Goal: Task Accomplishment & Management: Use online tool/utility

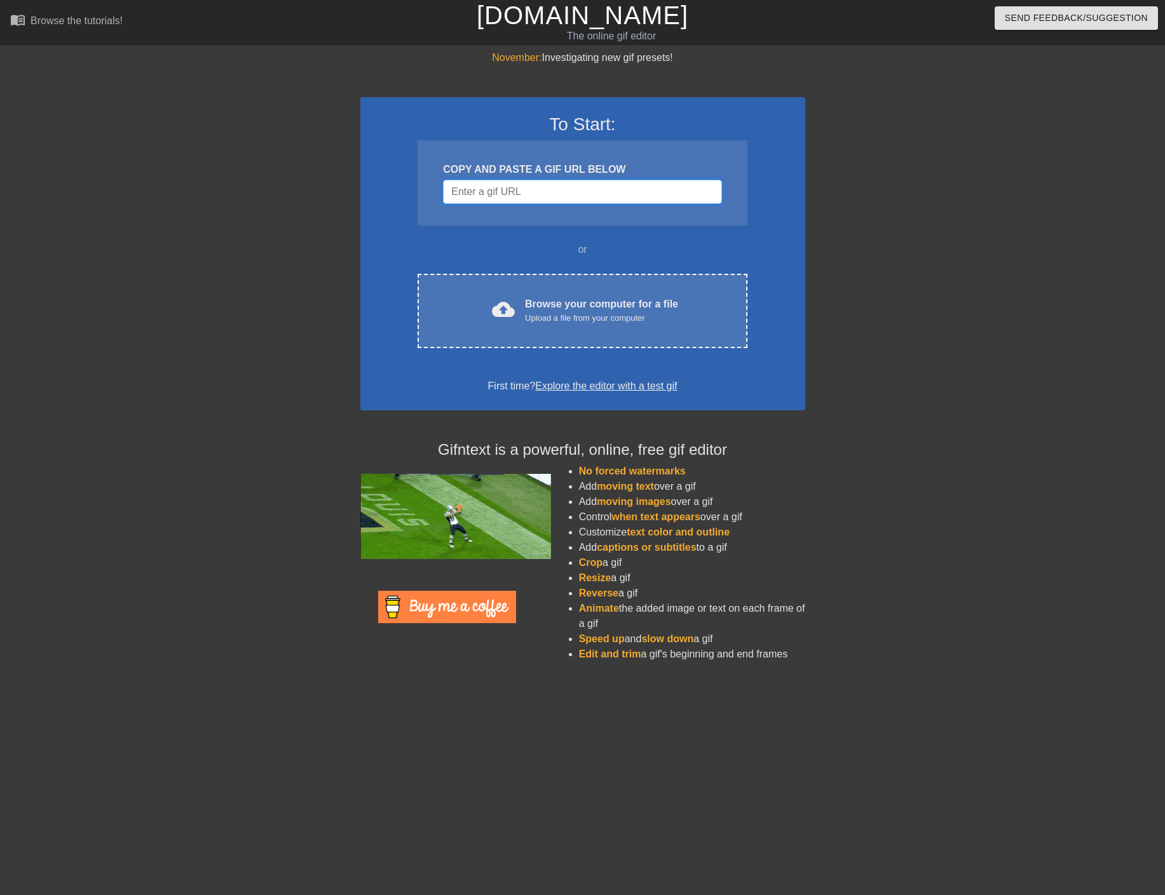
click at [473, 193] on input "Username" at bounding box center [582, 192] width 278 height 24
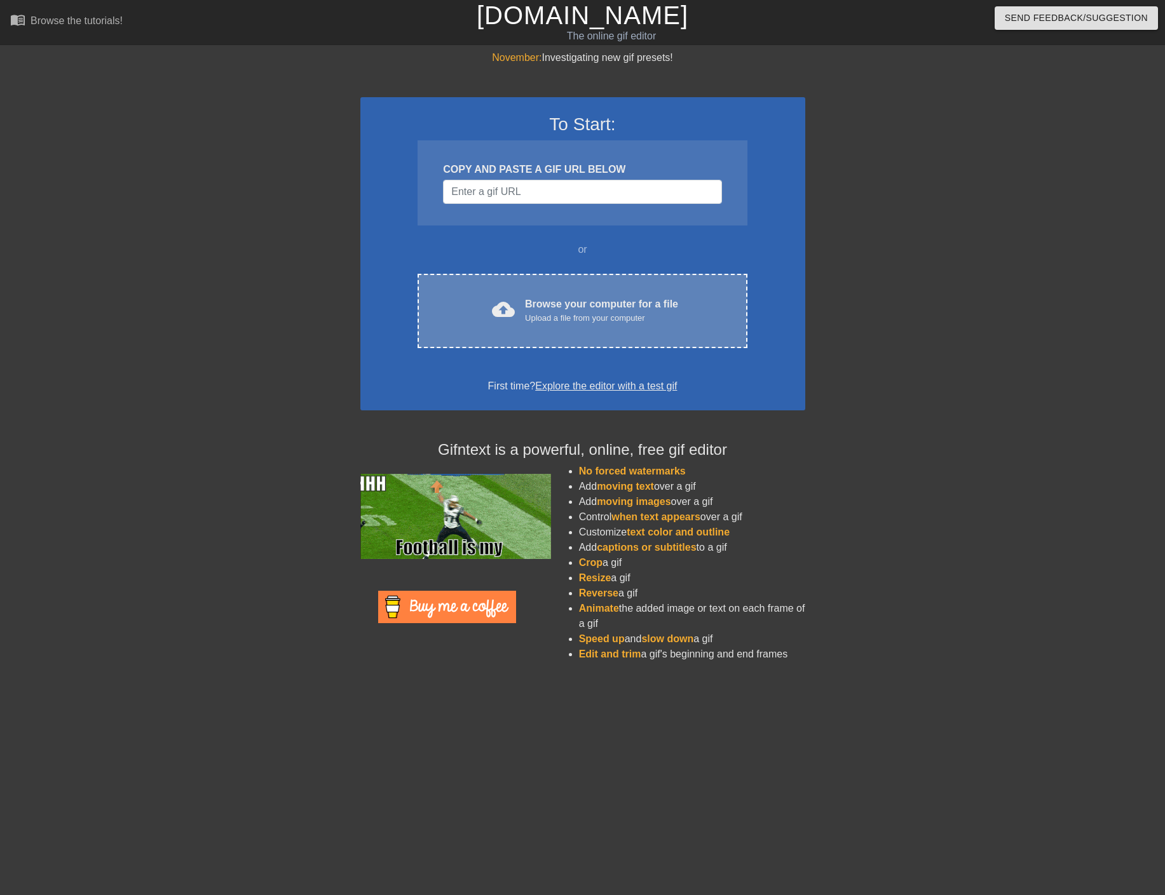
click at [639, 315] on div "Upload a file from your computer" at bounding box center [601, 318] width 153 height 13
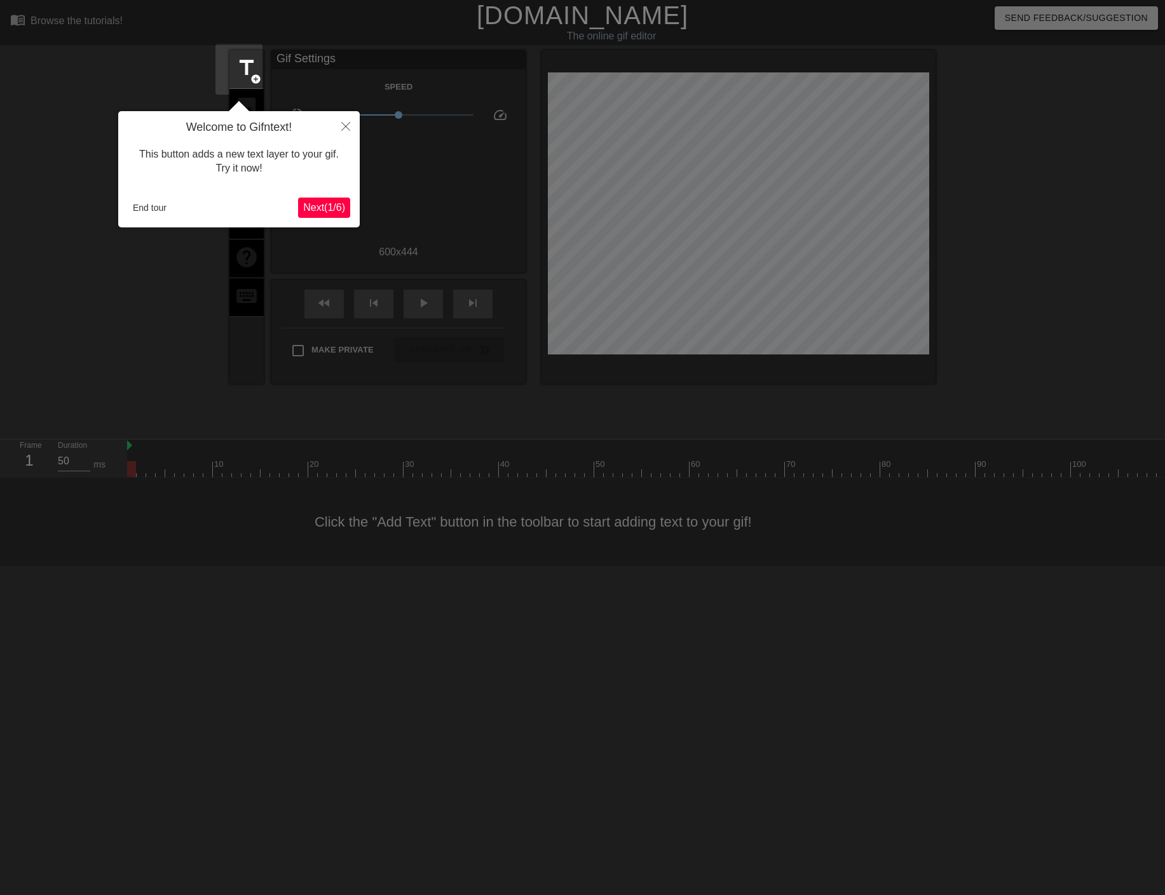
click at [332, 212] on span "Next ( 1 / 6 )" at bounding box center [324, 207] width 42 height 11
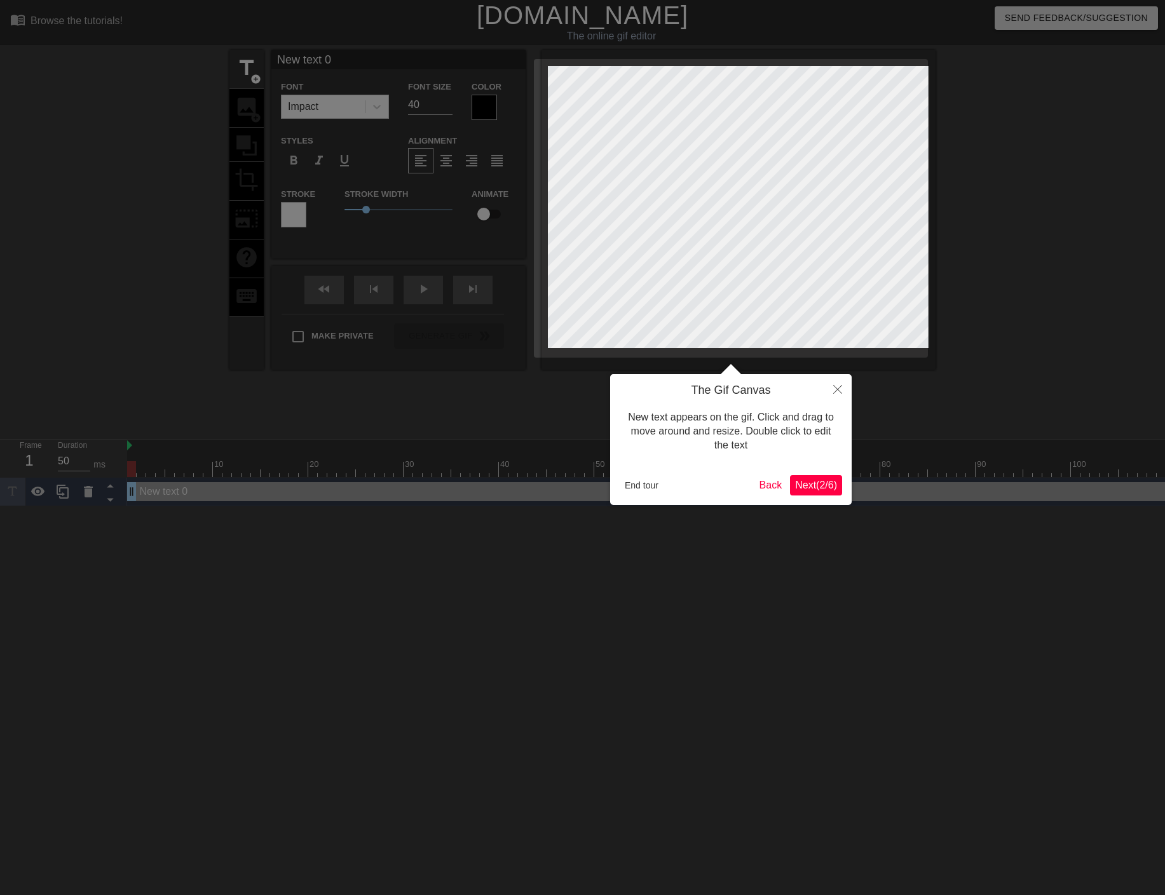
click at [811, 493] on button "Next ( 2 / 6 )" at bounding box center [816, 485] width 52 height 20
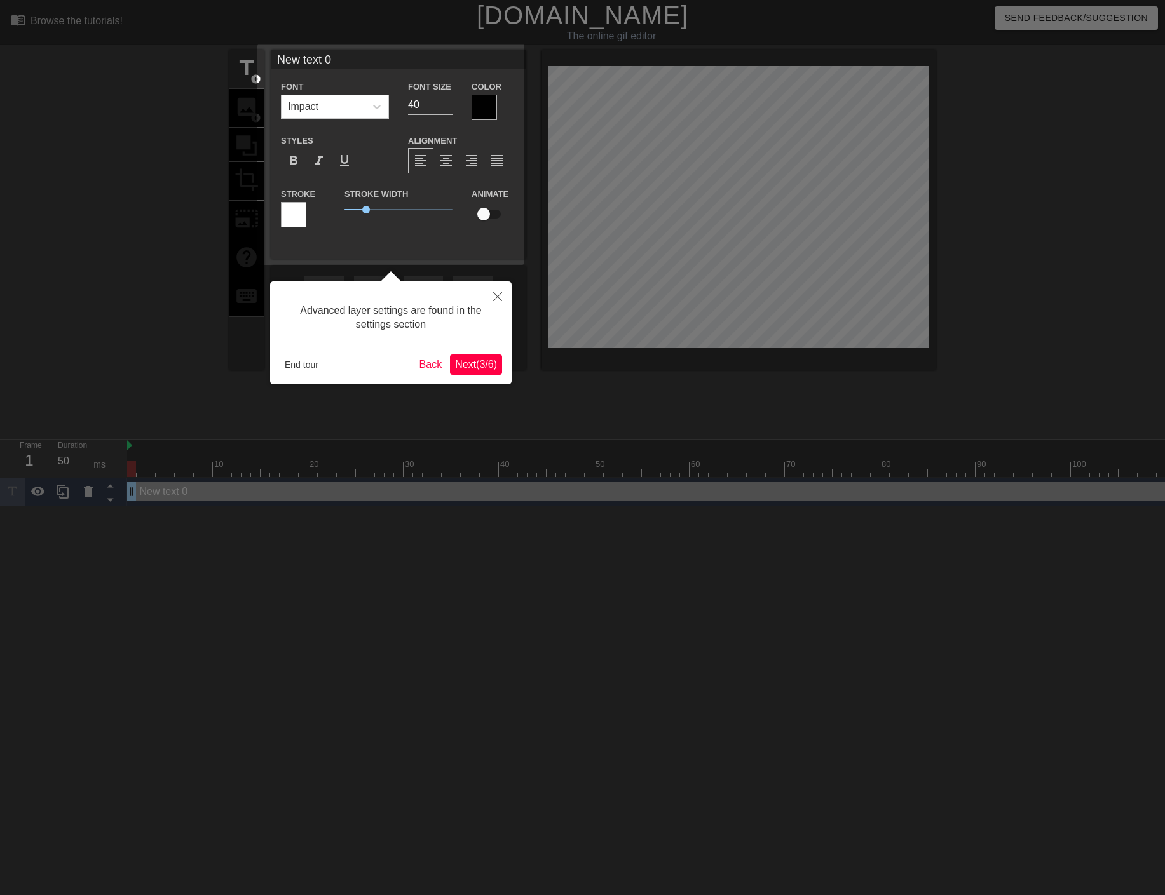
click at [477, 360] on button "Next ( 3 / 6 )" at bounding box center [476, 365] width 52 height 20
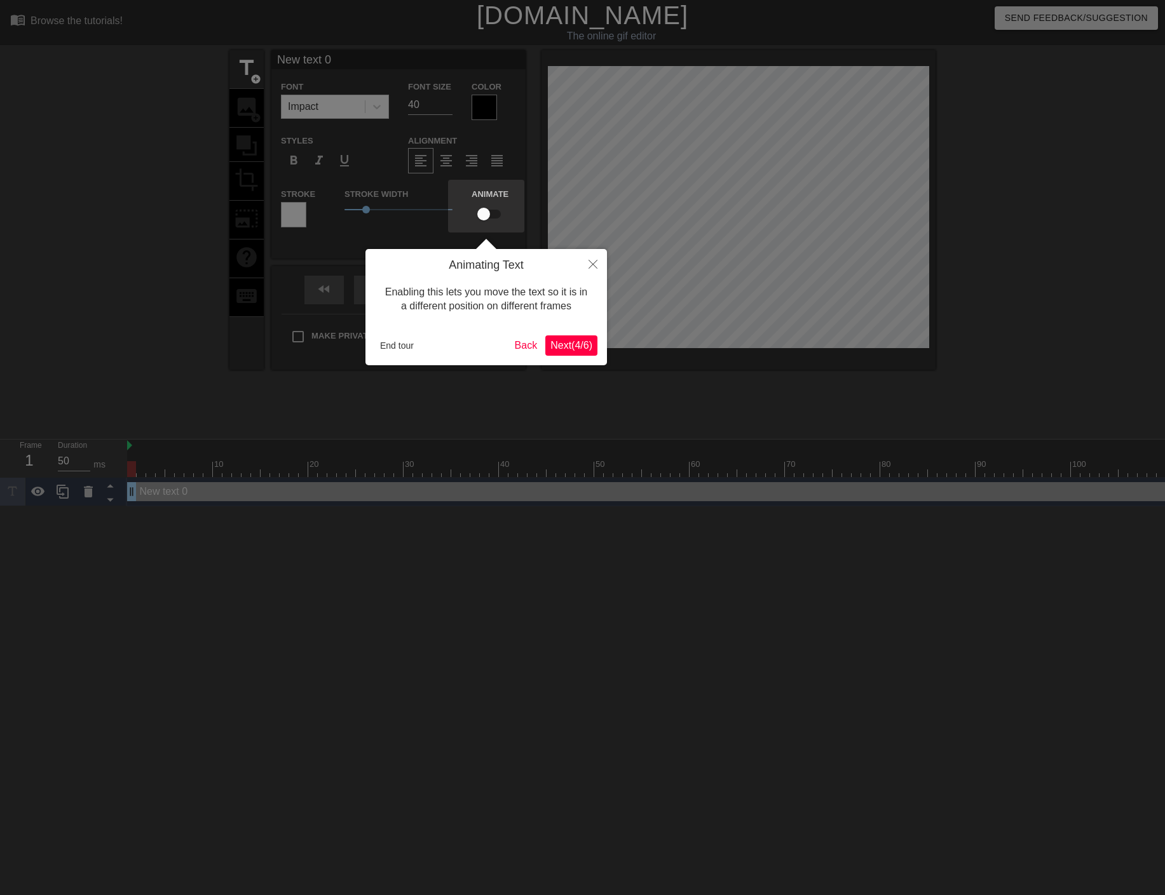
click at [556, 340] on span "Next ( 4 / 6 )" at bounding box center [571, 345] width 42 height 11
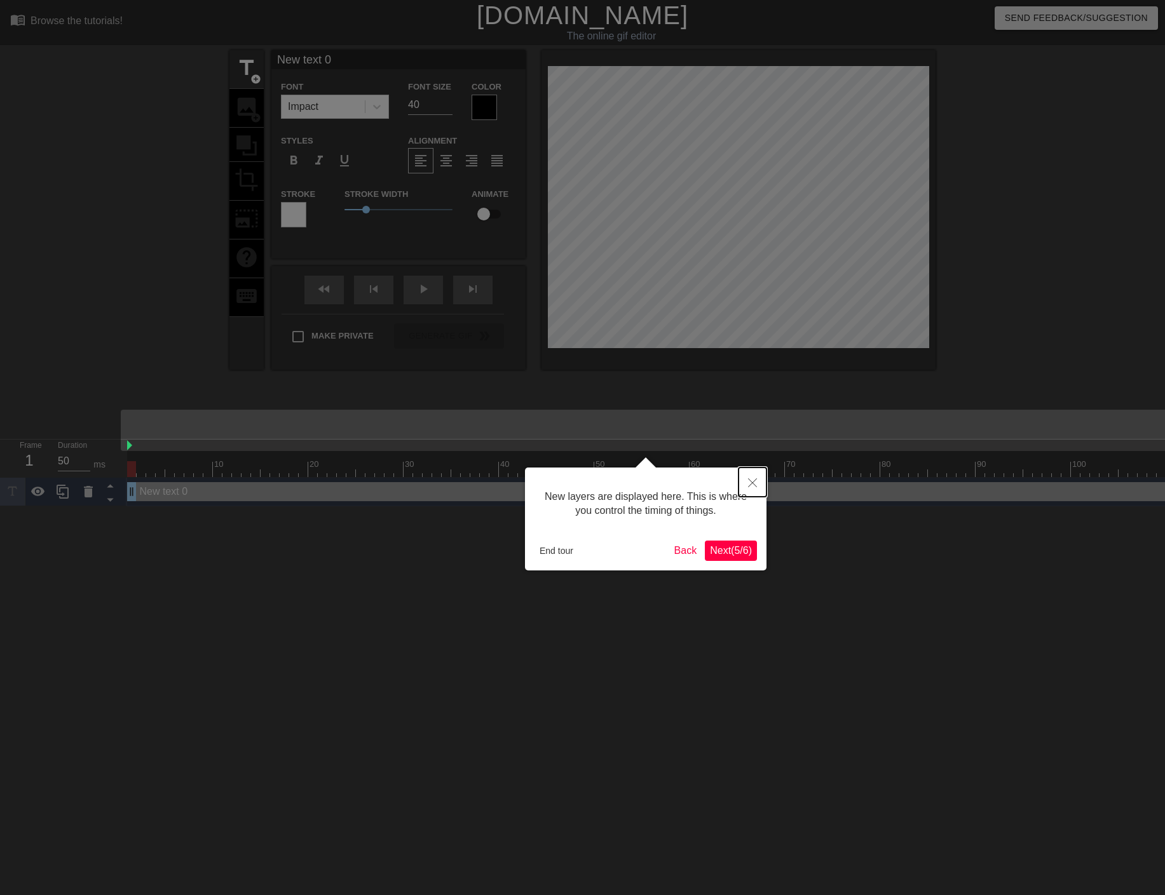
click at [750, 484] on icon "Close" at bounding box center [752, 483] width 9 height 9
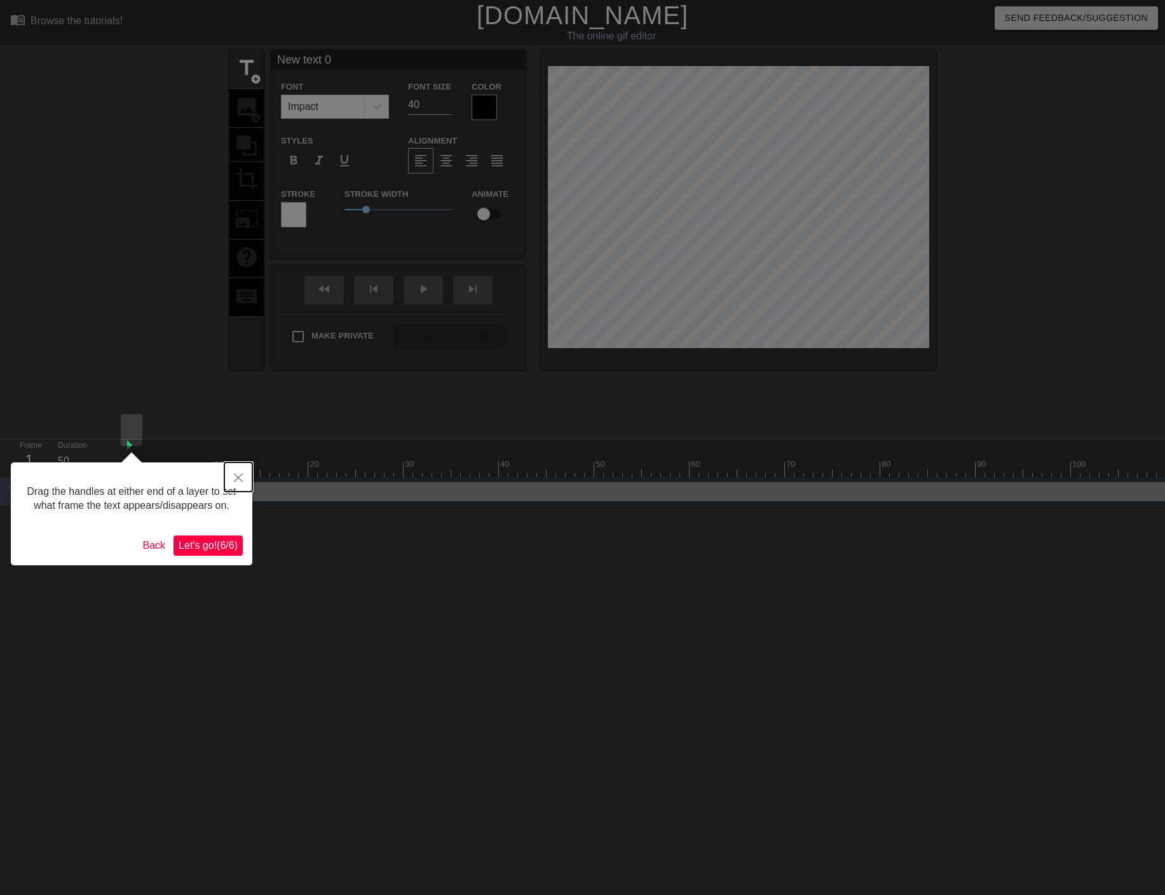
click at [231, 482] on button "Close" at bounding box center [238, 477] width 28 height 29
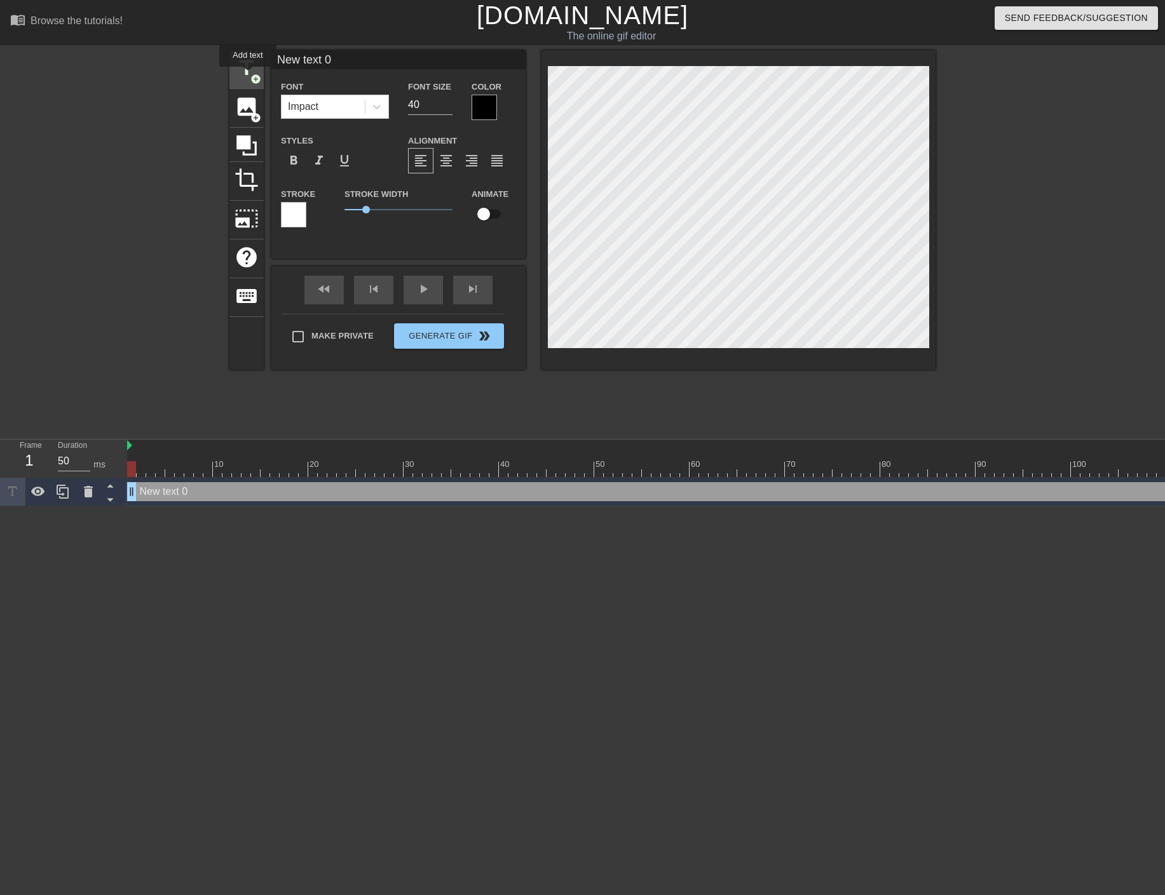
click at [250, 76] on span "add_circle" at bounding box center [255, 79] width 11 height 11
type input "New text 1"
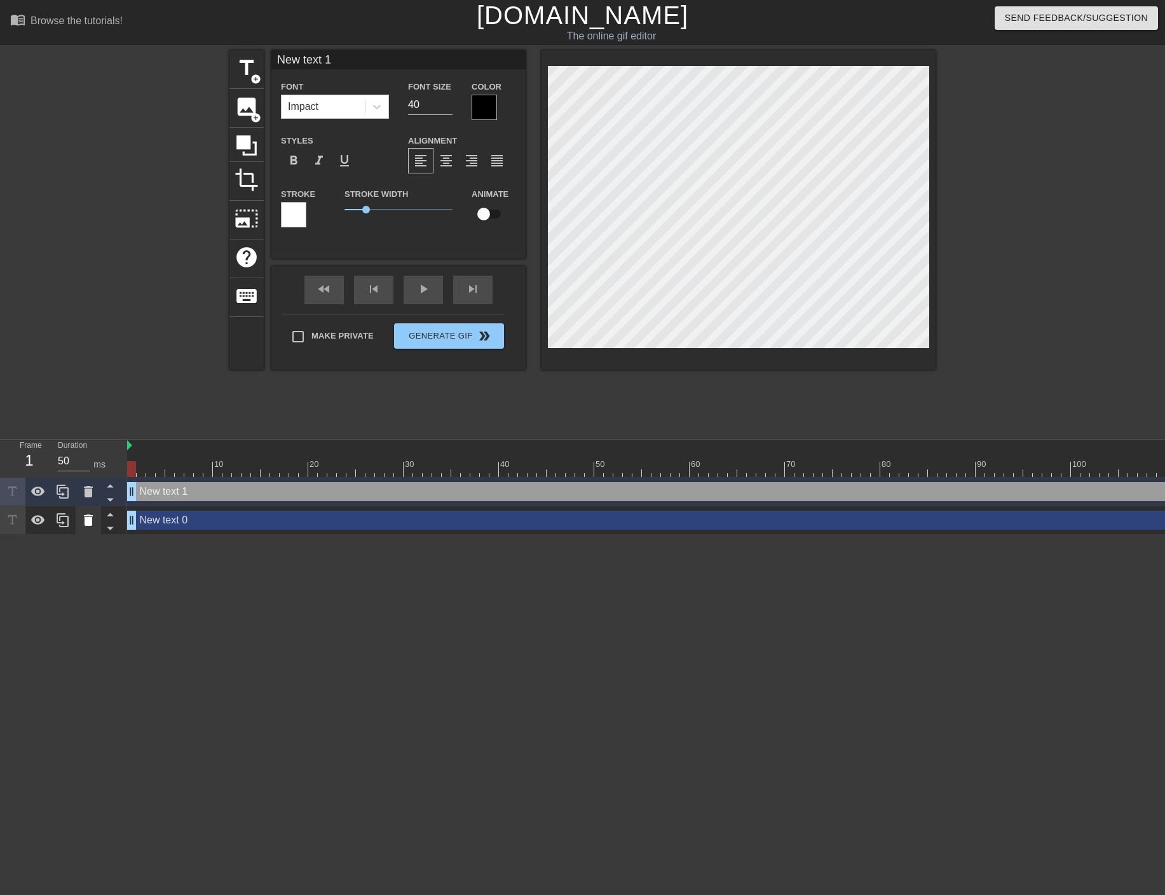
click at [95, 513] on icon at bounding box center [88, 520] width 15 height 15
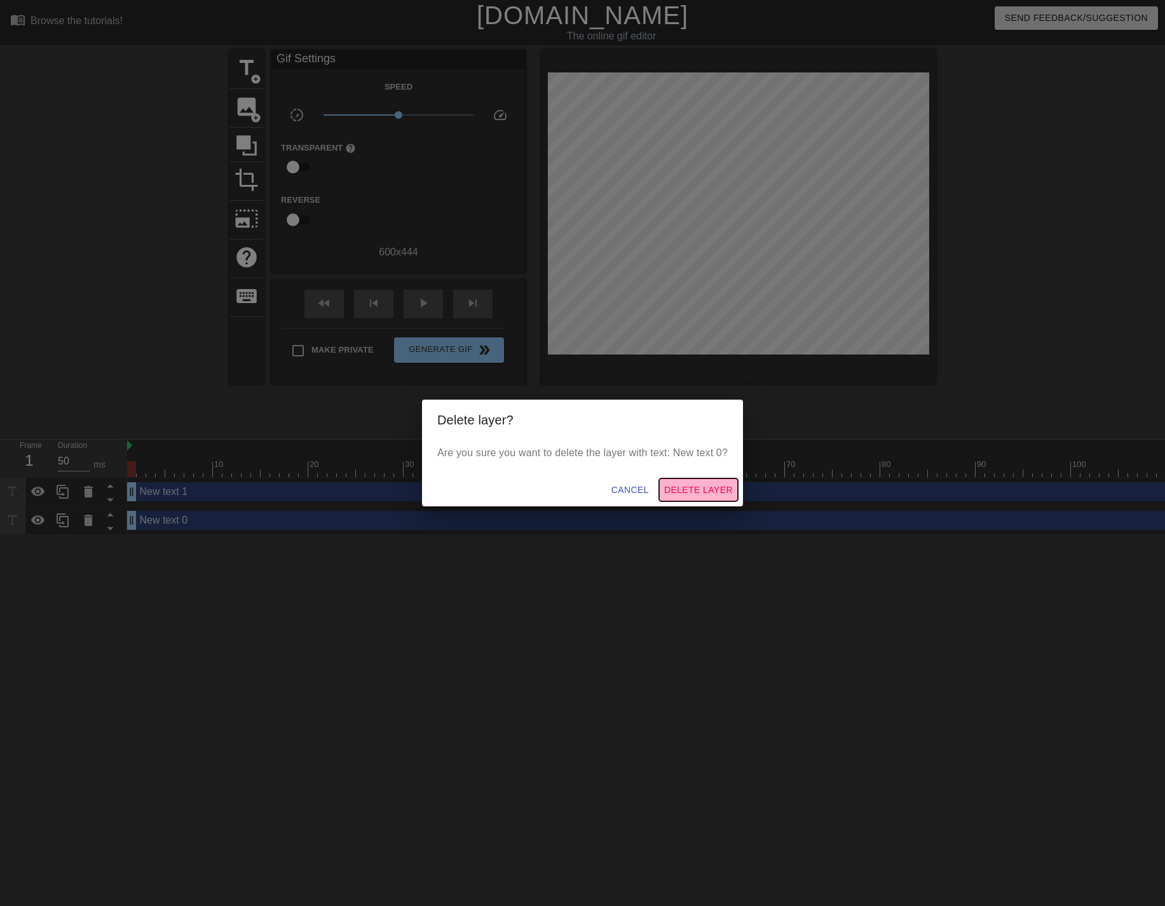
click at [686, 485] on span "Delete Layer" at bounding box center [698, 490] width 69 height 16
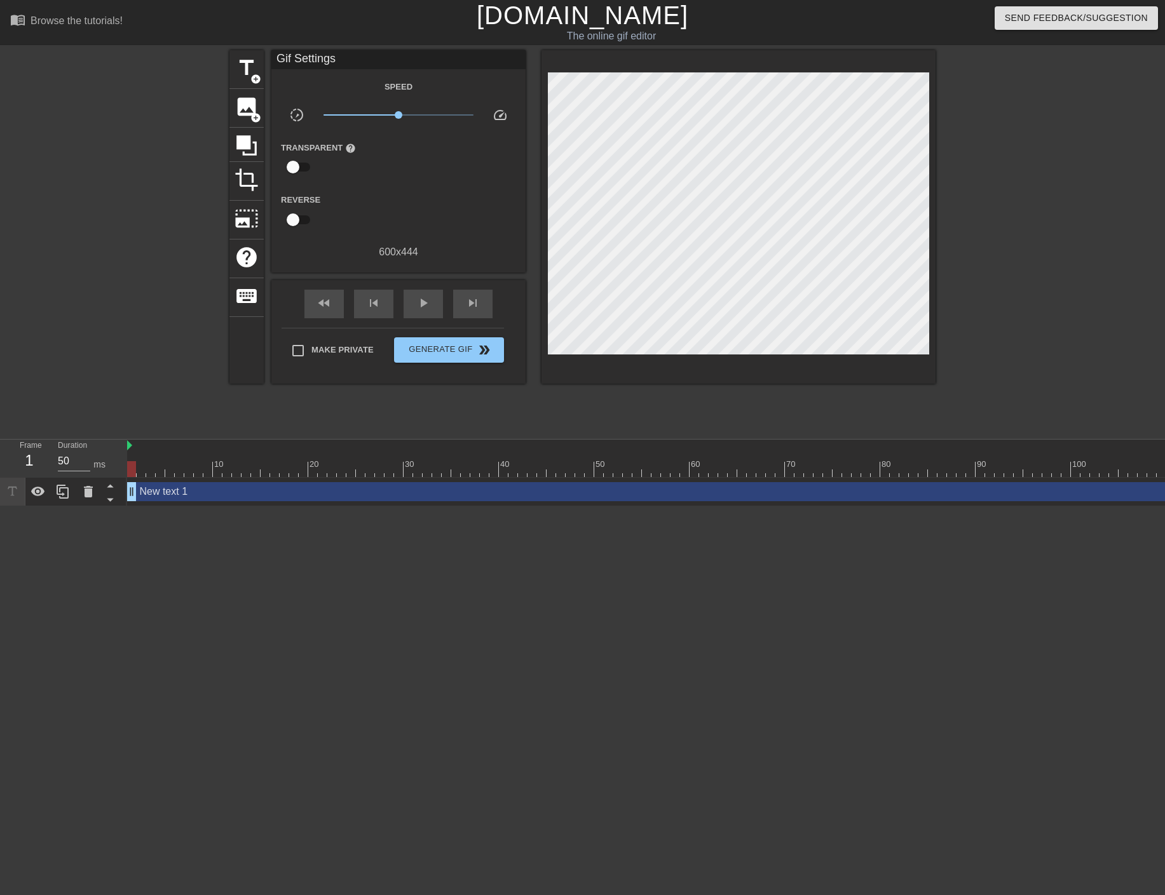
click at [170, 482] on div "New text 1 drag_handle drag_handle" at bounding box center [837, 491] width 1420 height 19
click at [170, 448] on html "menu_book Browse the tutorials! [DOMAIN_NAME] The online gif editor Send Feedba…" at bounding box center [582, 253] width 1165 height 506
click at [204, 482] on div "New text 1 drag_handle drag_handle" at bounding box center [837, 491] width 1420 height 19
click at [204, 446] on html "menu_book Browse the tutorials! [DOMAIN_NAME] The online gif editor Send Feedba…" at bounding box center [582, 253] width 1165 height 506
click at [152, 482] on div "New text 1 drag_handle drag_handle" at bounding box center [837, 491] width 1420 height 19
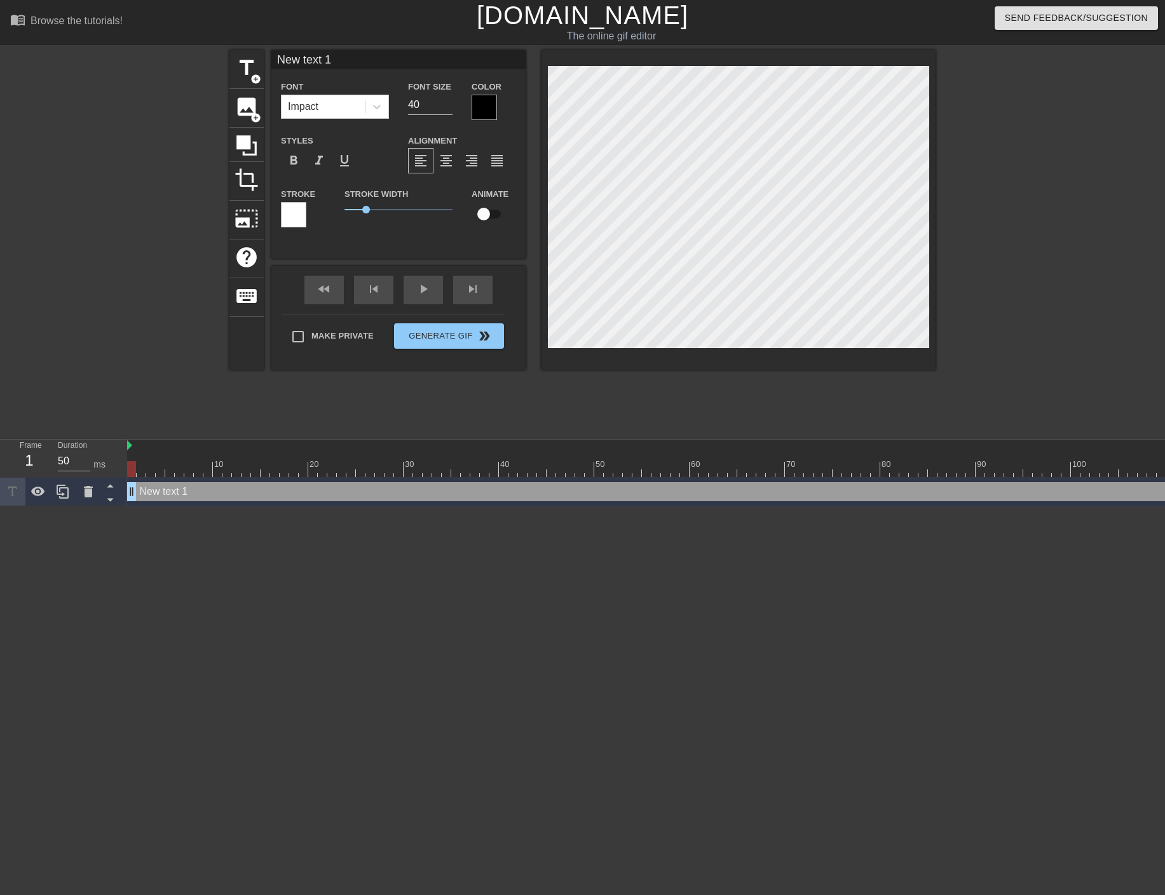
click at [152, 478] on div "New text 1 drag_handle drag_handle" at bounding box center [837, 492] width 1420 height 29
paste textarea "“I ain’t got time to watch you spray that stupid ass water all over the crowd”"
type input "“I ain’t got time to watch you spray that stupid ass water all over the crowd”"
type textarea "“I ain’t got time to watch you spray that stupid ass water all over the crowd”"
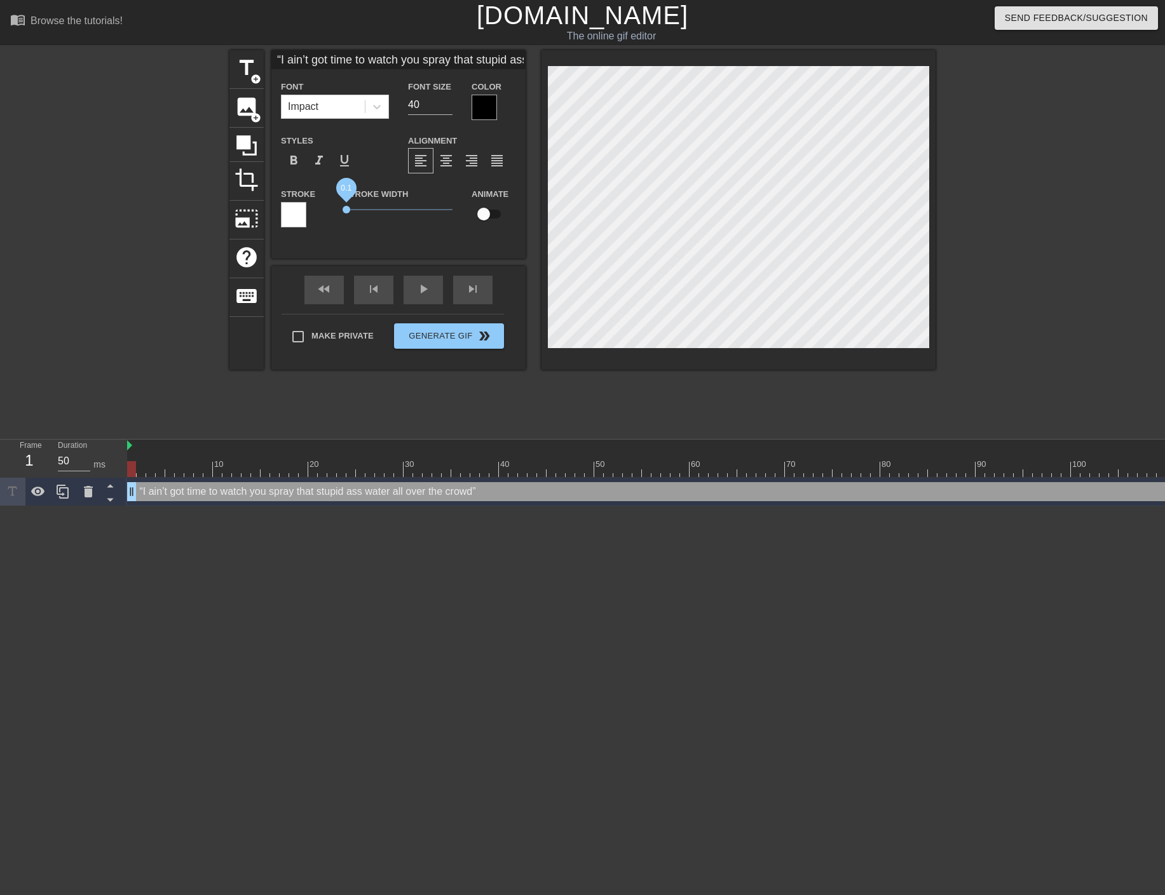
drag, startPoint x: 361, startPoint y: 208, endPoint x: 343, endPoint y: 214, distance: 18.7
click at [343, 214] on span "0.1" at bounding box center [347, 210] width 8 height 8
click at [474, 109] on div at bounding box center [484, 107] width 25 height 25
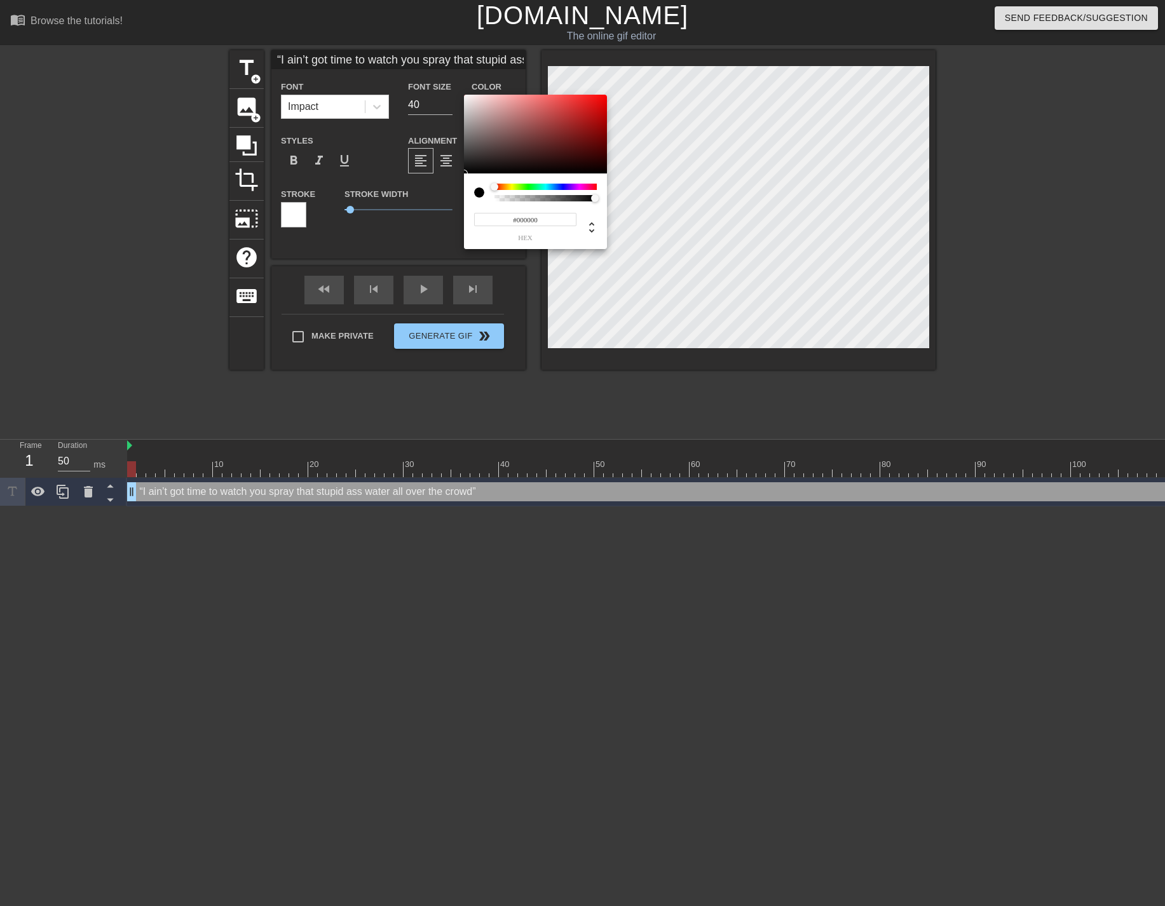
type input "0"
drag, startPoint x: 505, startPoint y: 201, endPoint x: 471, endPoint y: 205, distance: 34.0
click at [473, 204] on div "0 r 0 g 0 b 0 a" at bounding box center [535, 211] width 143 height 76
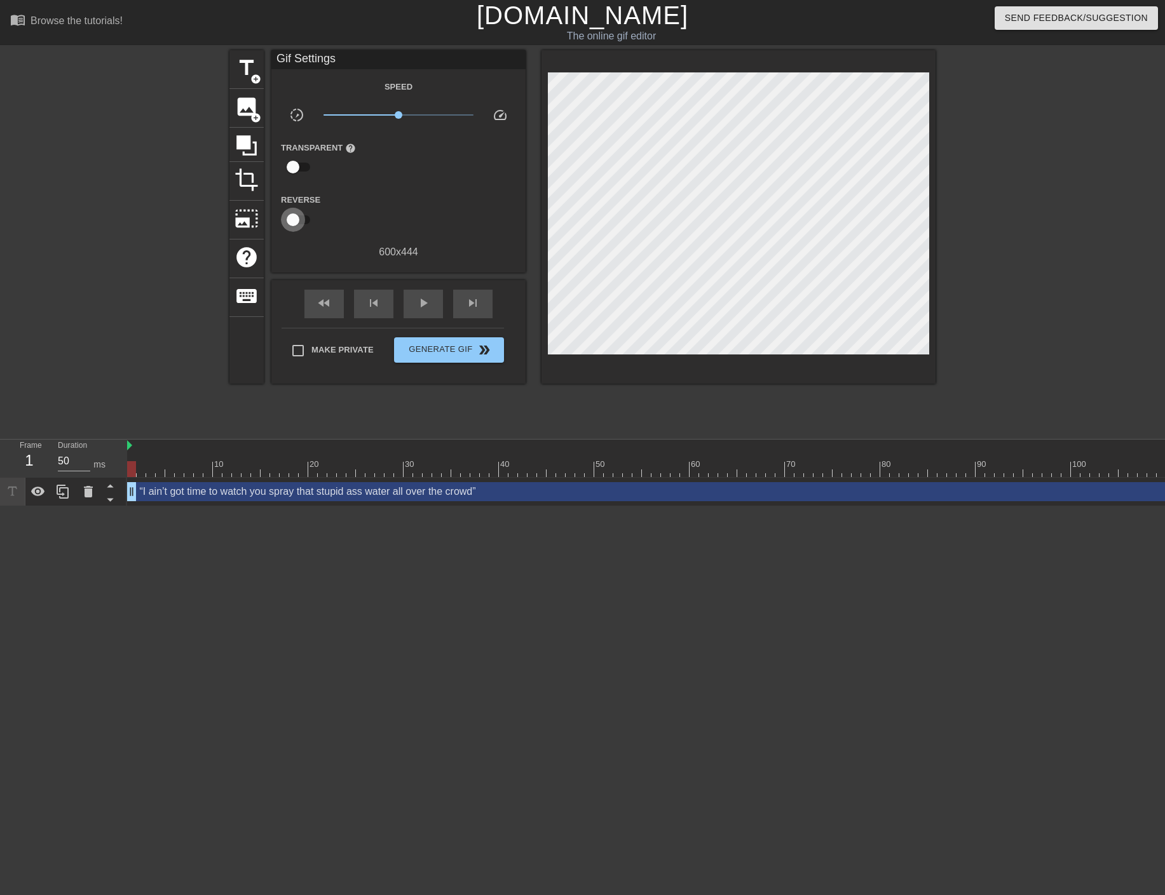
click at [292, 214] on input "checkbox" at bounding box center [293, 220] width 72 height 24
checkbox input "true"
click at [292, 163] on input "checkbox" at bounding box center [293, 167] width 72 height 24
click at [295, 165] on input "checkbox" at bounding box center [305, 167] width 72 height 24
checkbox input "false"
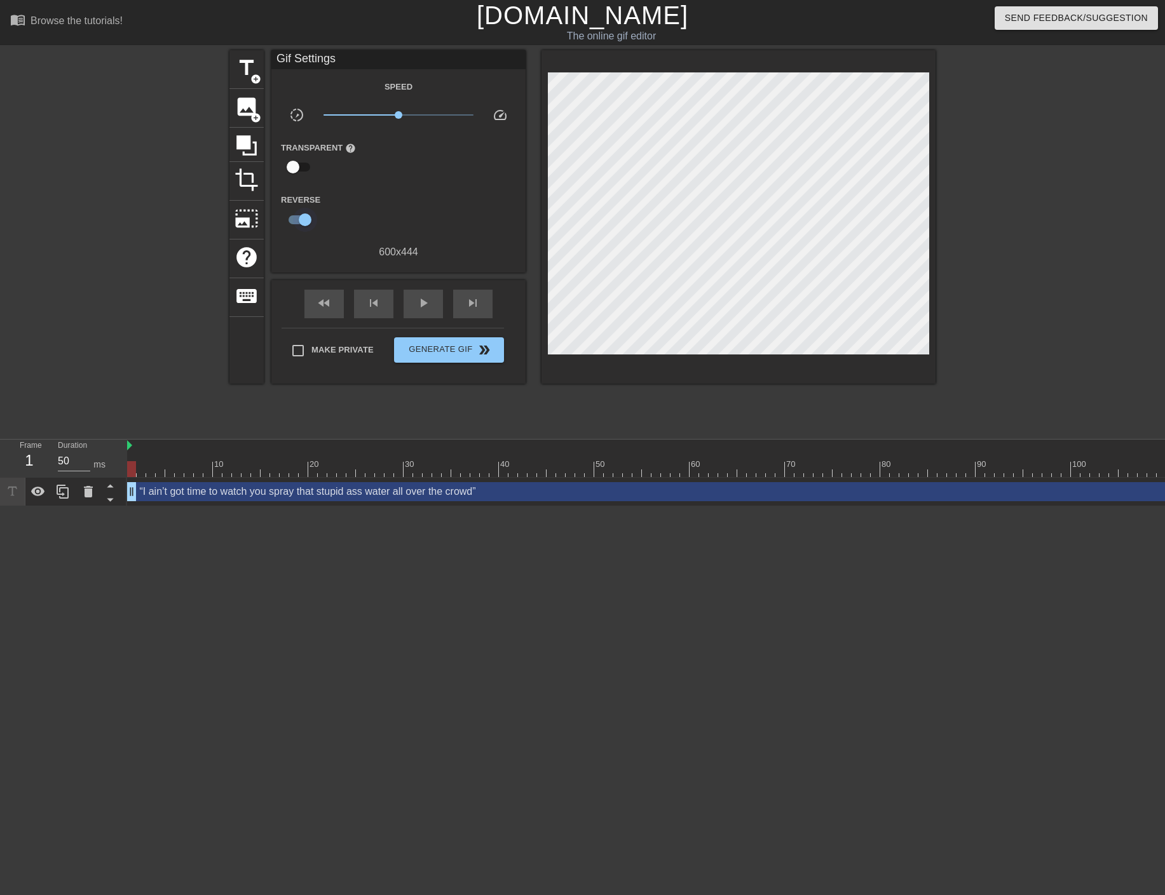
click at [292, 216] on input "checkbox" at bounding box center [305, 220] width 72 height 24
checkbox input "false"
drag, startPoint x: 240, startPoint y: 80, endPoint x: 193, endPoint y: 99, distance: 51.1
click at [193, 99] on div "title add_circle image add_circle crop photo_size_select_large help keyboard Gi…" at bounding box center [582, 240] width 1165 height 381
click at [416, 308] on span "play_arrow" at bounding box center [423, 303] width 15 height 15
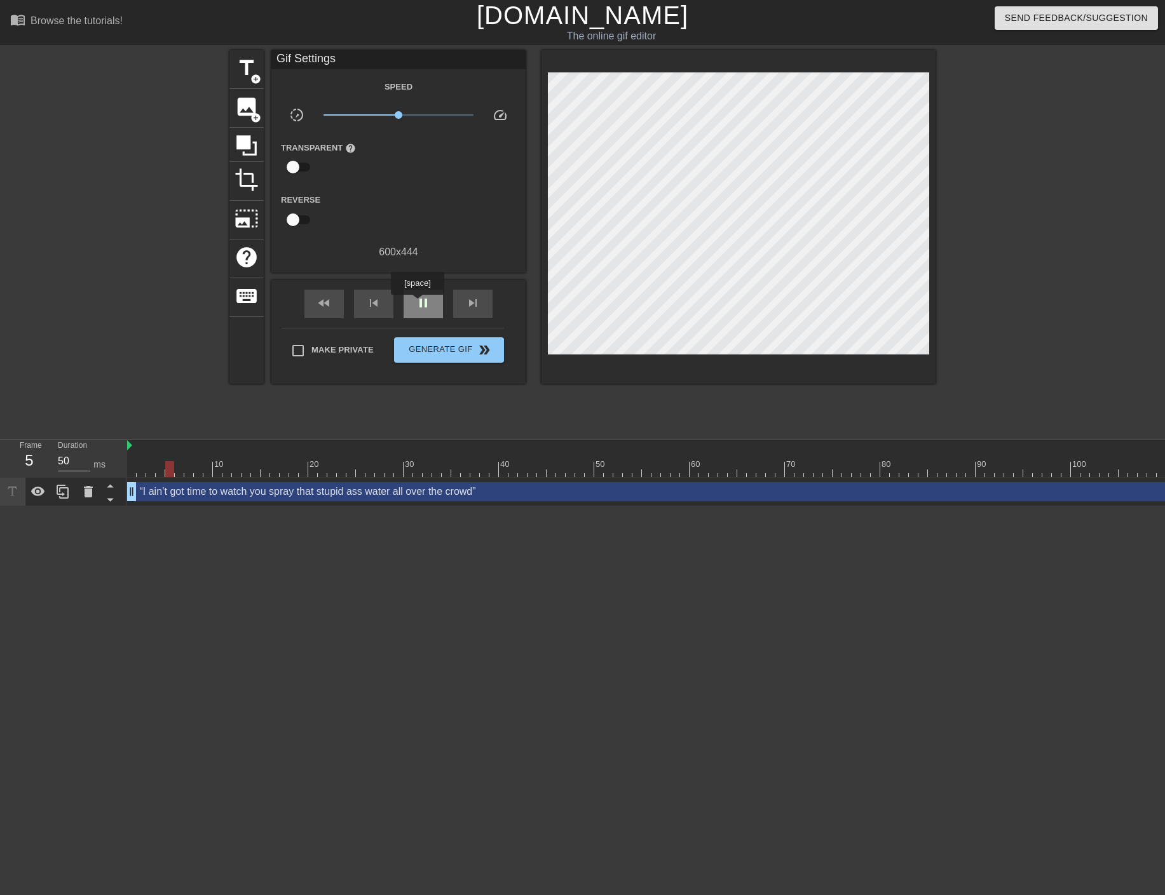
click at [418, 302] on span "pause" at bounding box center [423, 303] width 15 height 15
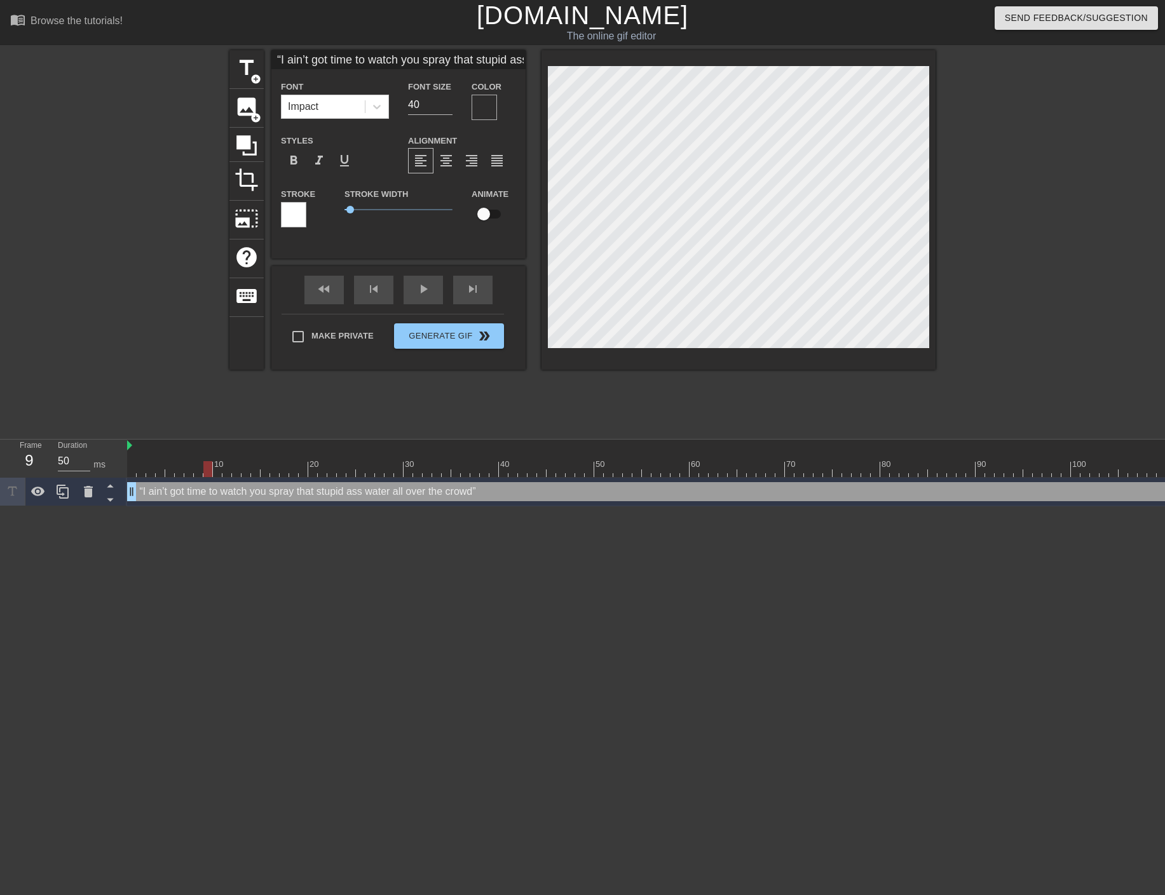
scroll to position [0, 12]
click at [479, 109] on div at bounding box center [484, 107] width 25 height 25
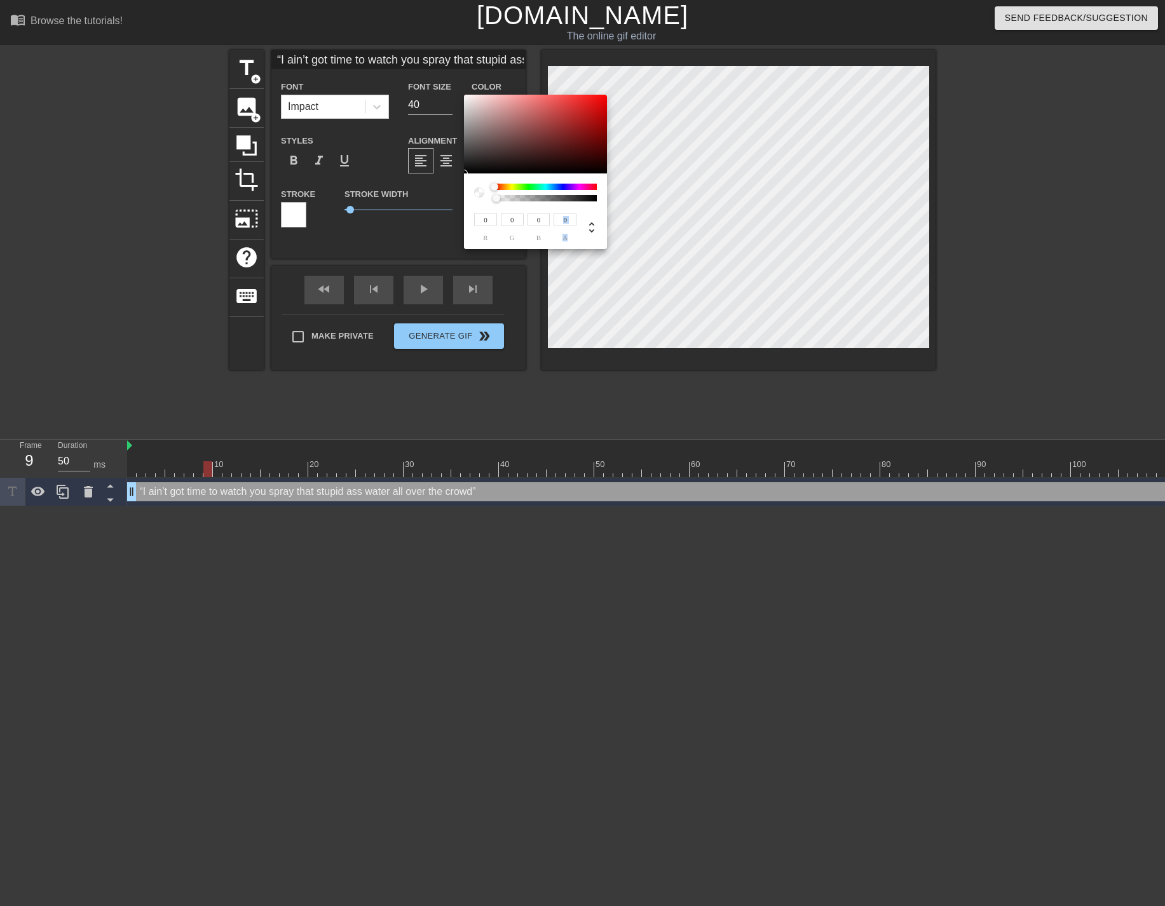
drag, startPoint x: 563, startPoint y: 203, endPoint x: 585, endPoint y: 203, distance: 21.6
click at [585, 203] on div "0 r 0 g 0 b 0 a" at bounding box center [535, 221] width 123 height 40
type input "1"
drag, startPoint x: 592, startPoint y: 200, endPoint x: 614, endPoint y: 205, distance: 22.4
click at [607, 202] on div "0 r 0 g 0 b 1 a" at bounding box center [535, 172] width 143 height 154
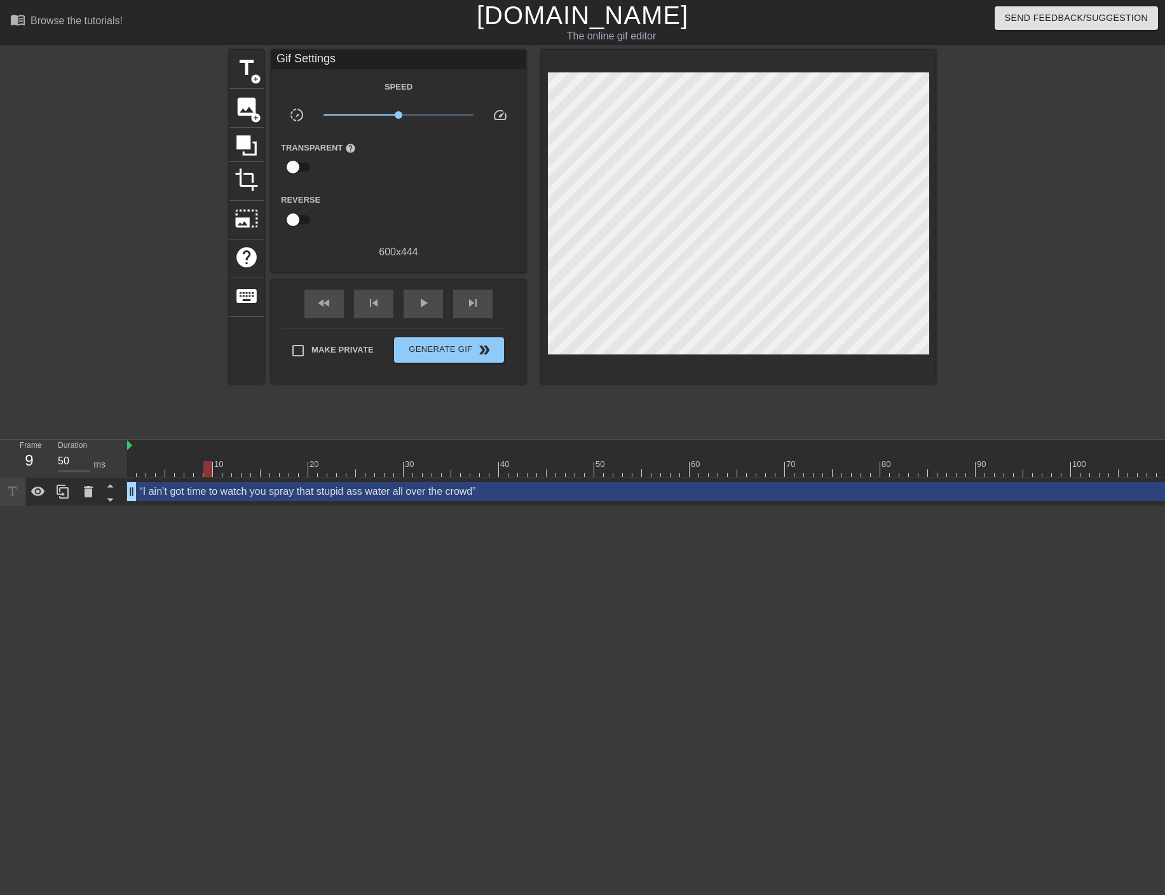
drag, startPoint x: 348, startPoint y: 209, endPoint x: 409, endPoint y: 217, distance: 61.6
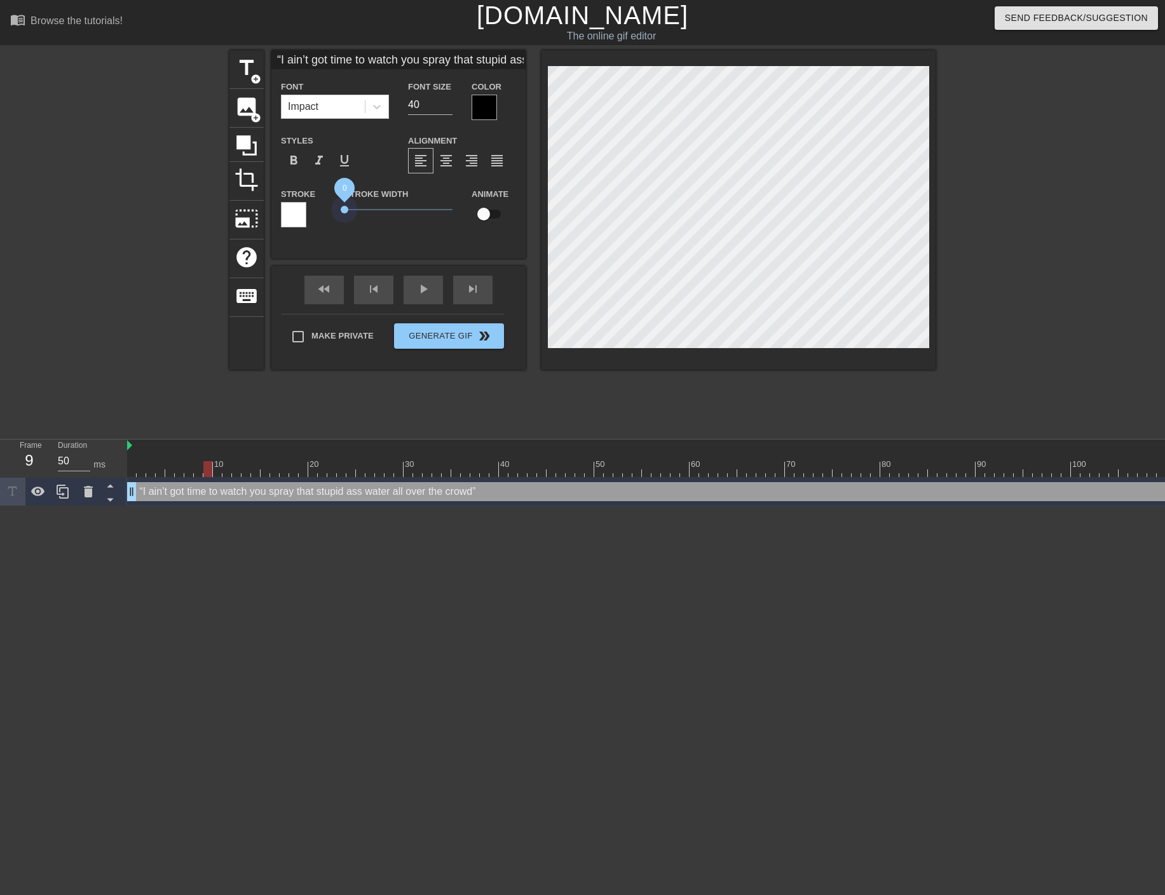
drag, startPoint x: 344, startPoint y: 210, endPoint x: 282, endPoint y: 214, distance: 62.4
click at [282, 214] on div "Stroke Stroke Width 0 Animate" at bounding box center [398, 212] width 254 height 53
click at [252, 482] on div "“I ain’t got time to watch you spray that stupid ass water all over the crowd” …" at bounding box center [837, 491] width 1420 height 19
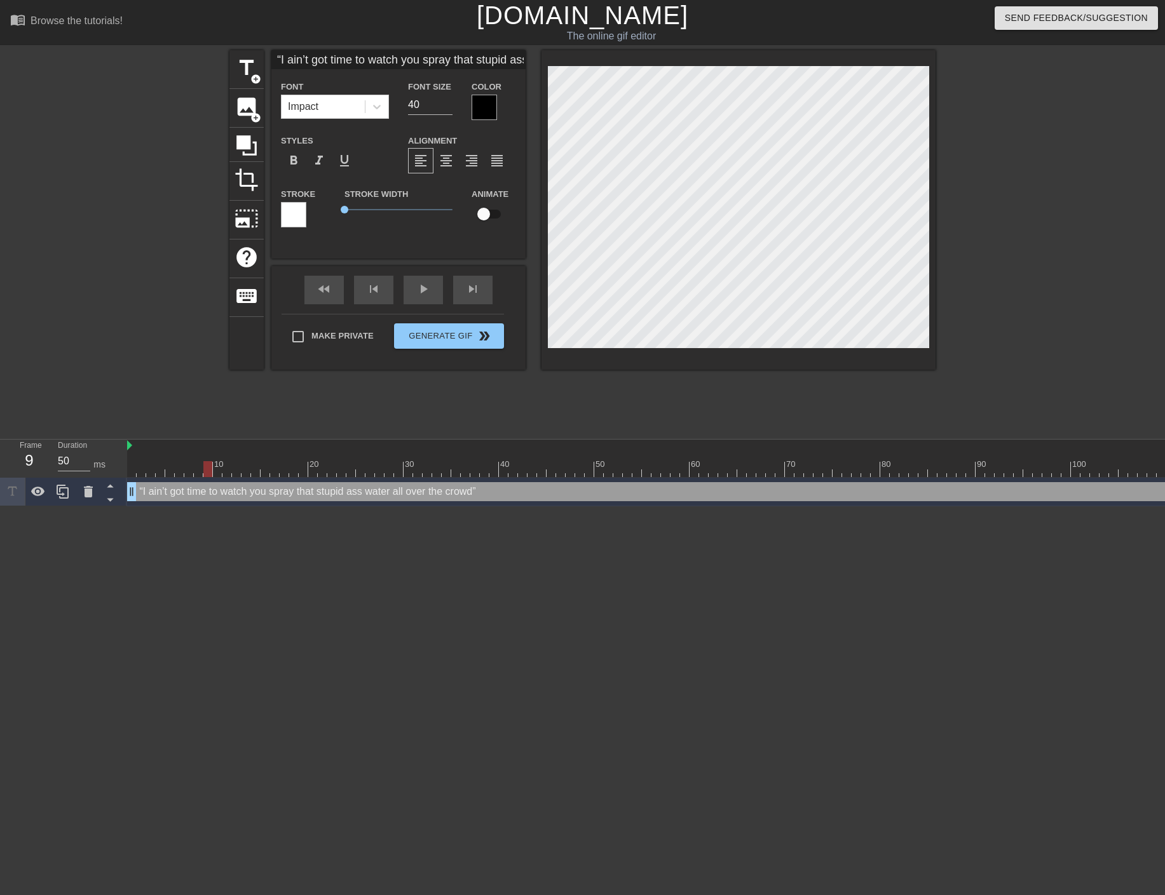
type input "“I ain’t got time to watch you spray that stupid ass water all over the crowd”"
type textarea "“I ain’t got time to watch you spray that stupid ass water all over the crowd”"
click at [411, 51] on div "title add_circle image add_circle crop photo_size_select_large help keyboard “I…" at bounding box center [582, 210] width 706 height 320
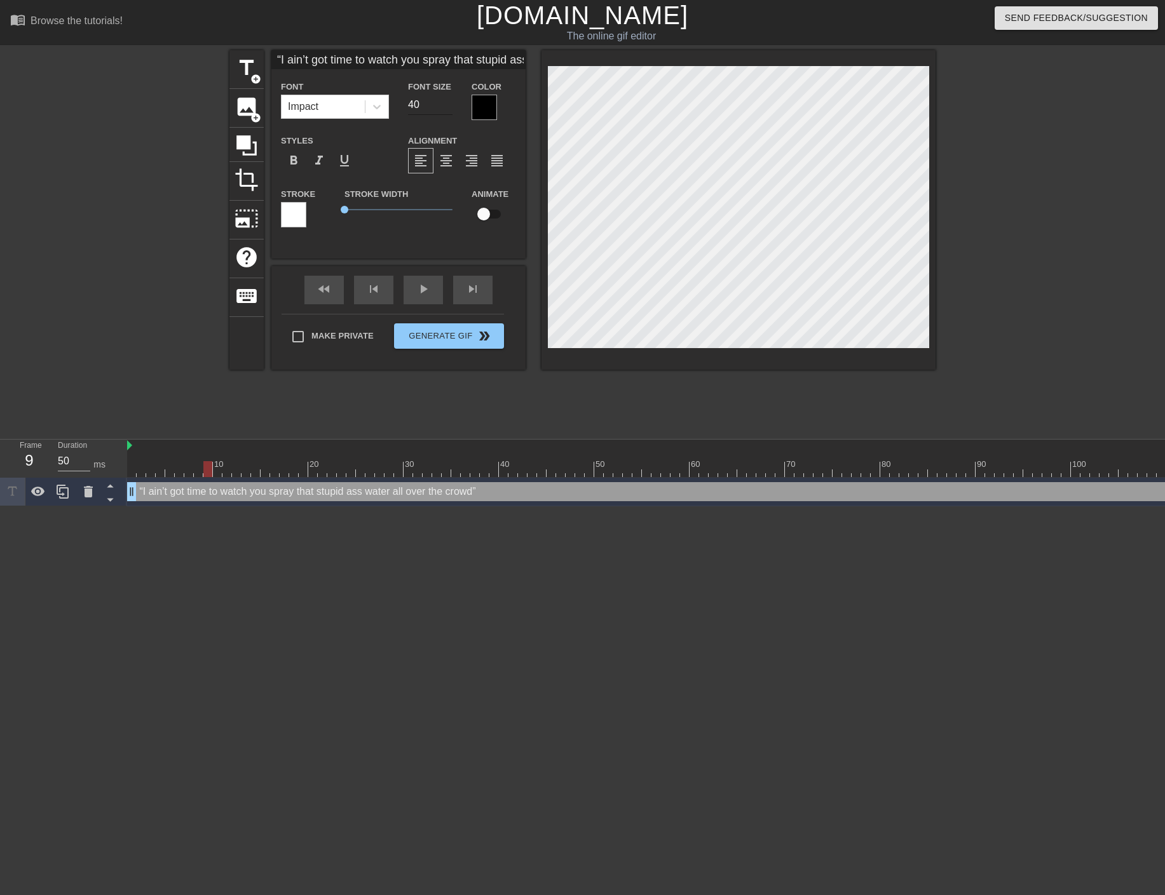
type input "“I ain’t got time to watch you spray that stupid ass water all over the crowd”"
type input "39"
click at [437, 108] on input "39" at bounding box center [430, 105] width 44 height 20
type input "“I ain’t got time to watch you spray that stupid ass water all over the crowd”"
type input "38"
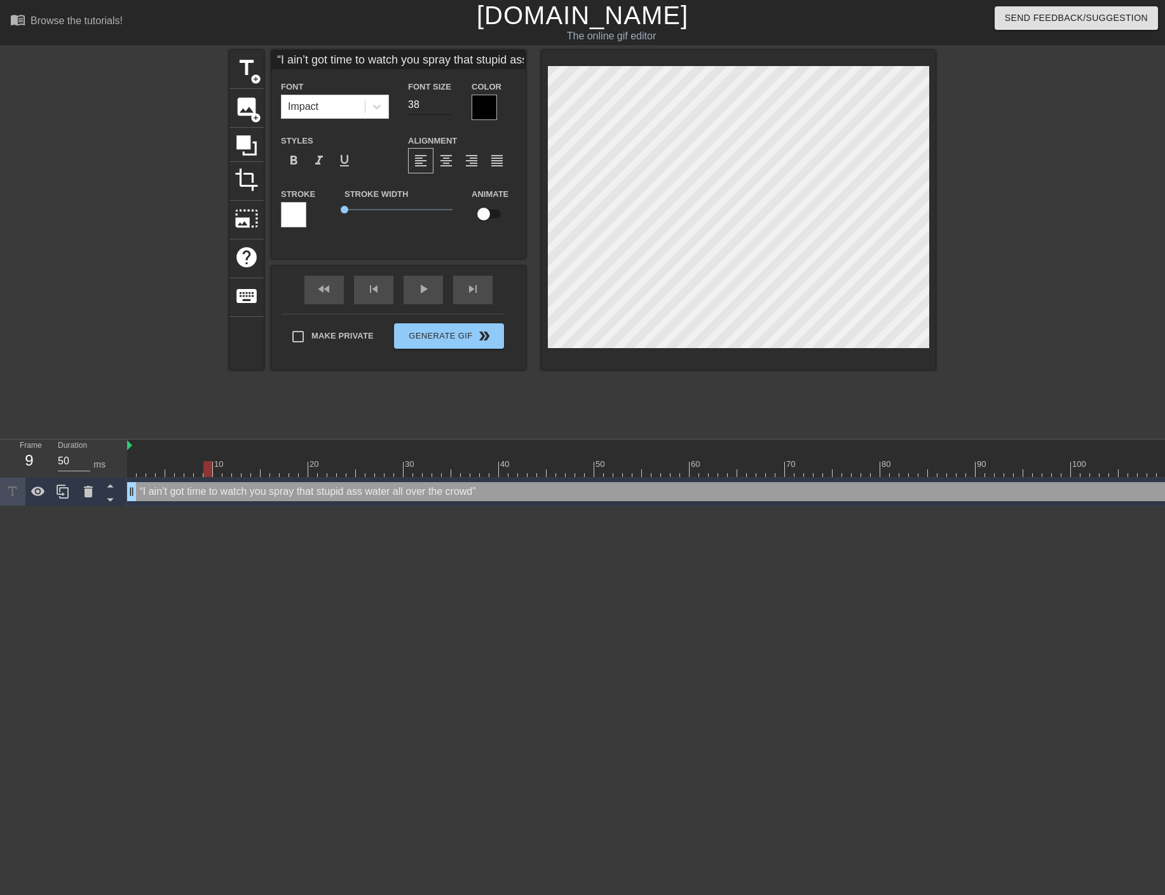
click at [437, 108] on input "38" at bounding box center [430, 105] width 44 height 20
type input "“I ain’t got time to watch you spray that stupid ass water all over the crowd”"
type input "37"
click at [437, 108] on input "37" at bounding box center [430, 105] width 44 height 20
type input "“I ain’t got time to watch you spray that stupid ass water all over the crowd”"
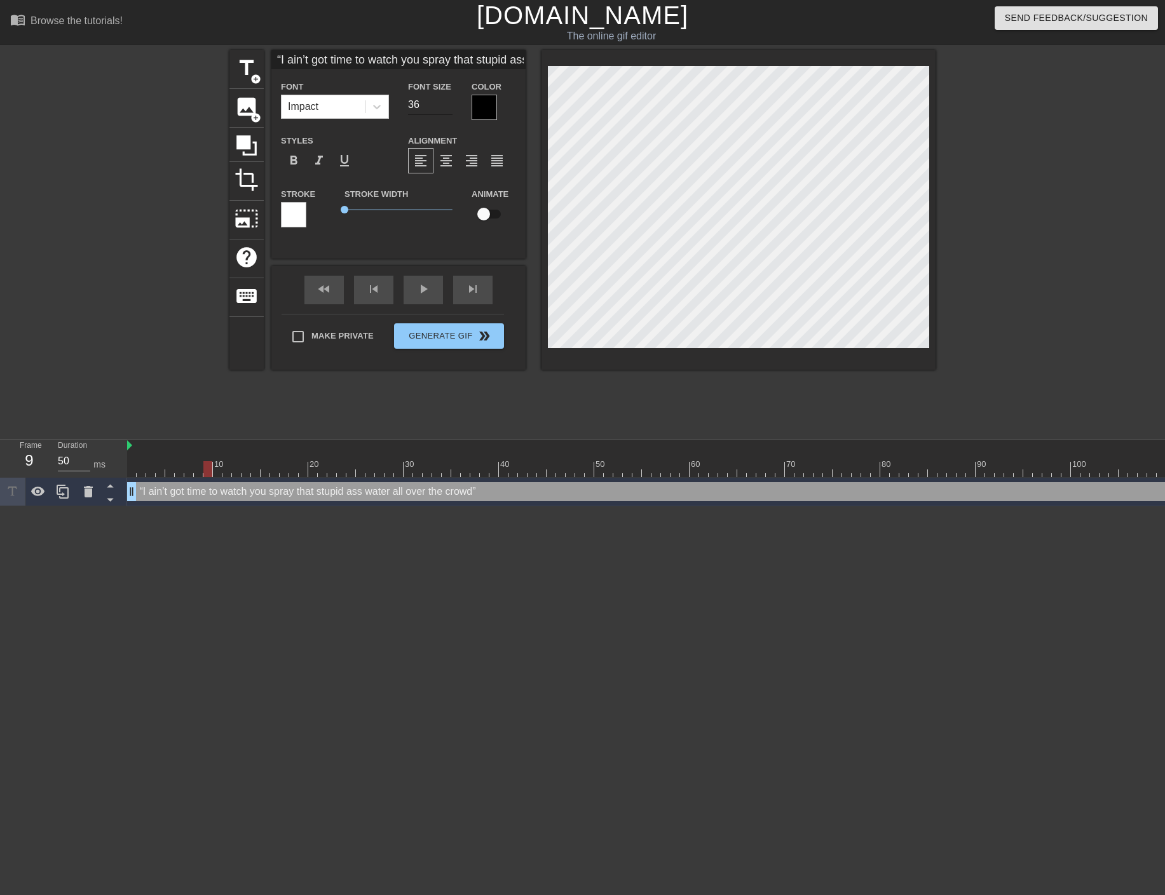
type input "36"
click at [437, 108] on input "36" at bounding box center [430, 105] width 44 height 20
type input "“I ain’t got time to watch you spray that stupid ass water all over the crowd”"
type input "35"
click at [437, 108] on input "35" at bounding box center [430, 105] width 44 height 20
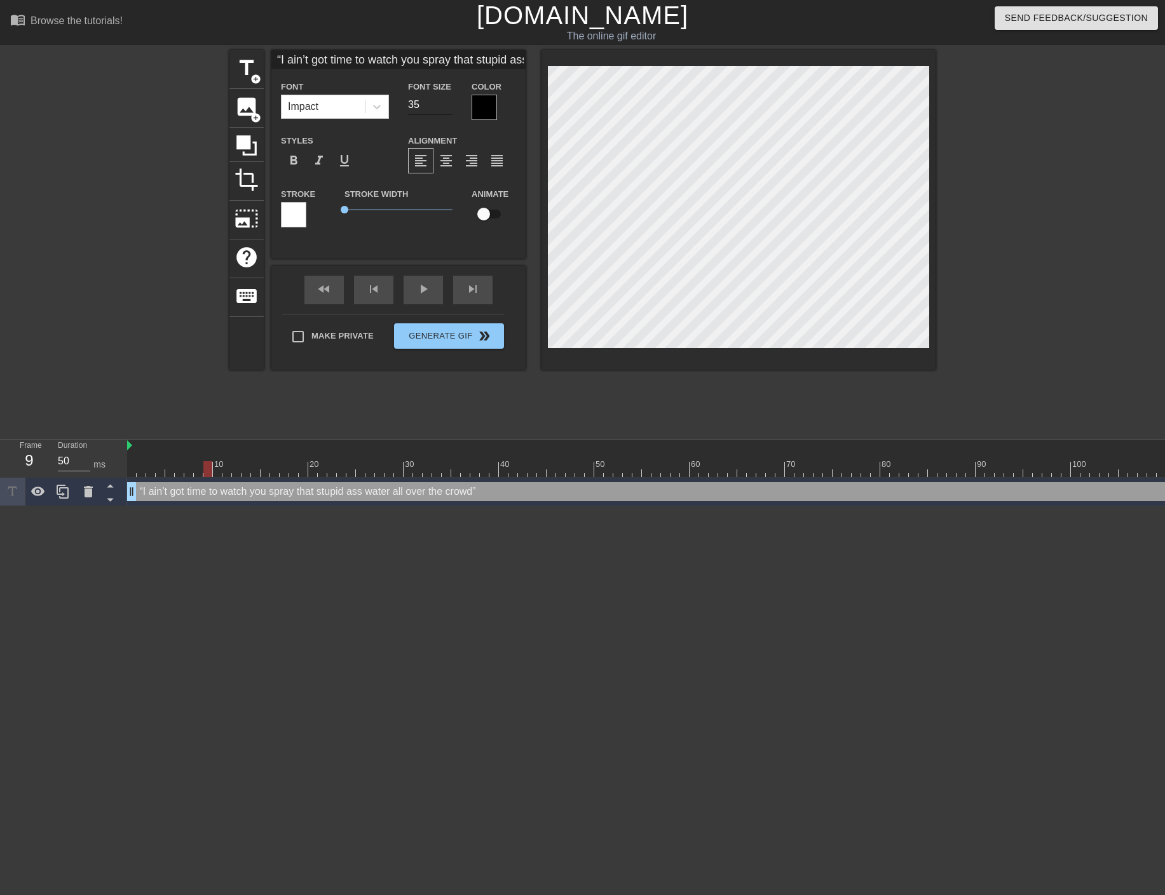
type input "“I ain’t got time to watch you spray that stupid ass water all over the crowd”"
type input "34"
click at [437, 108] on input "34" at bounding box center [430, 105] width 44 height 20
type input "“I ain’t got time to watch you spray that stupid ass water all over the crowd”"
type input "33"
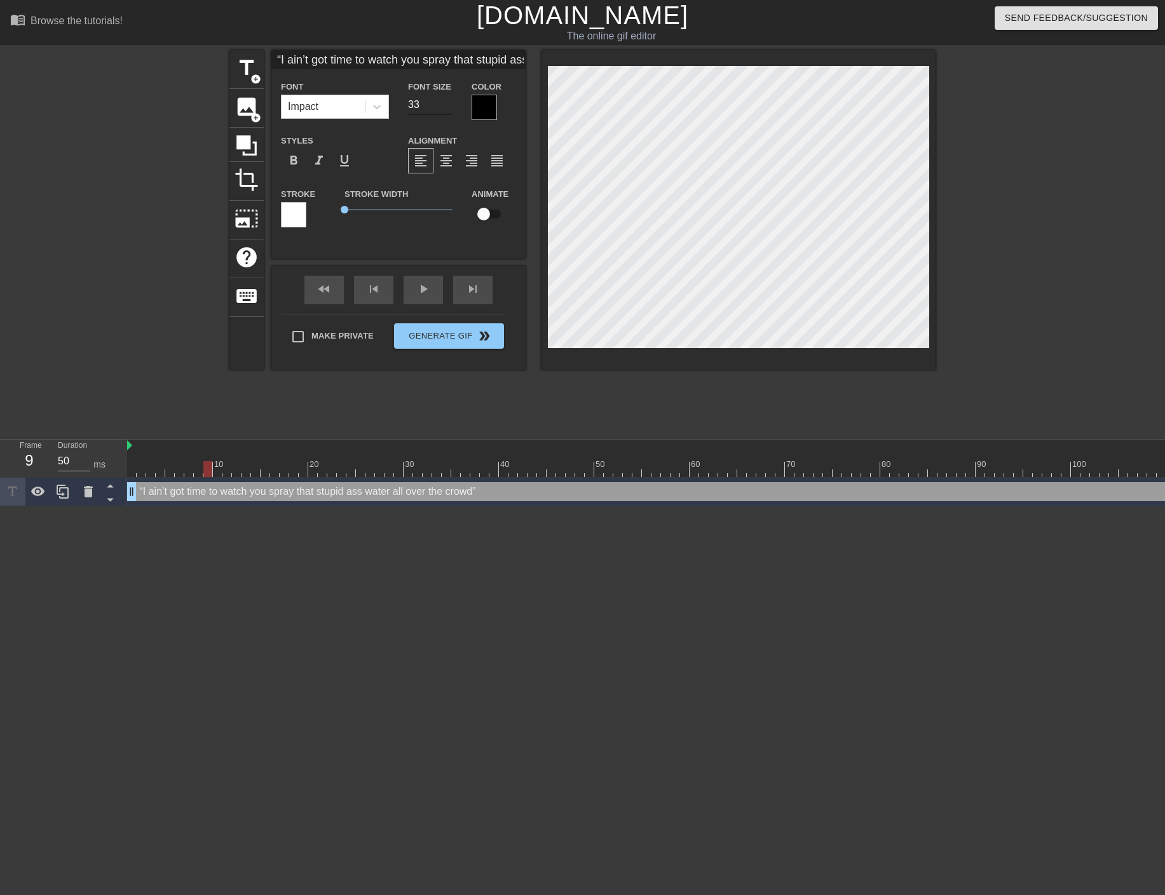
click at [437, 108] on input "33" at bounding box center [430, 105] width 44 height 20
type input "“I ain’t got time to watch you spray that stupid ass water all over the crowd”"
type input "32"
click at [437, 108] on input "32" at bounding box center [430, 105] width 44 height 20
type input "“I ain’t got time to watch you spray that stupid ass water all over the crowd”"
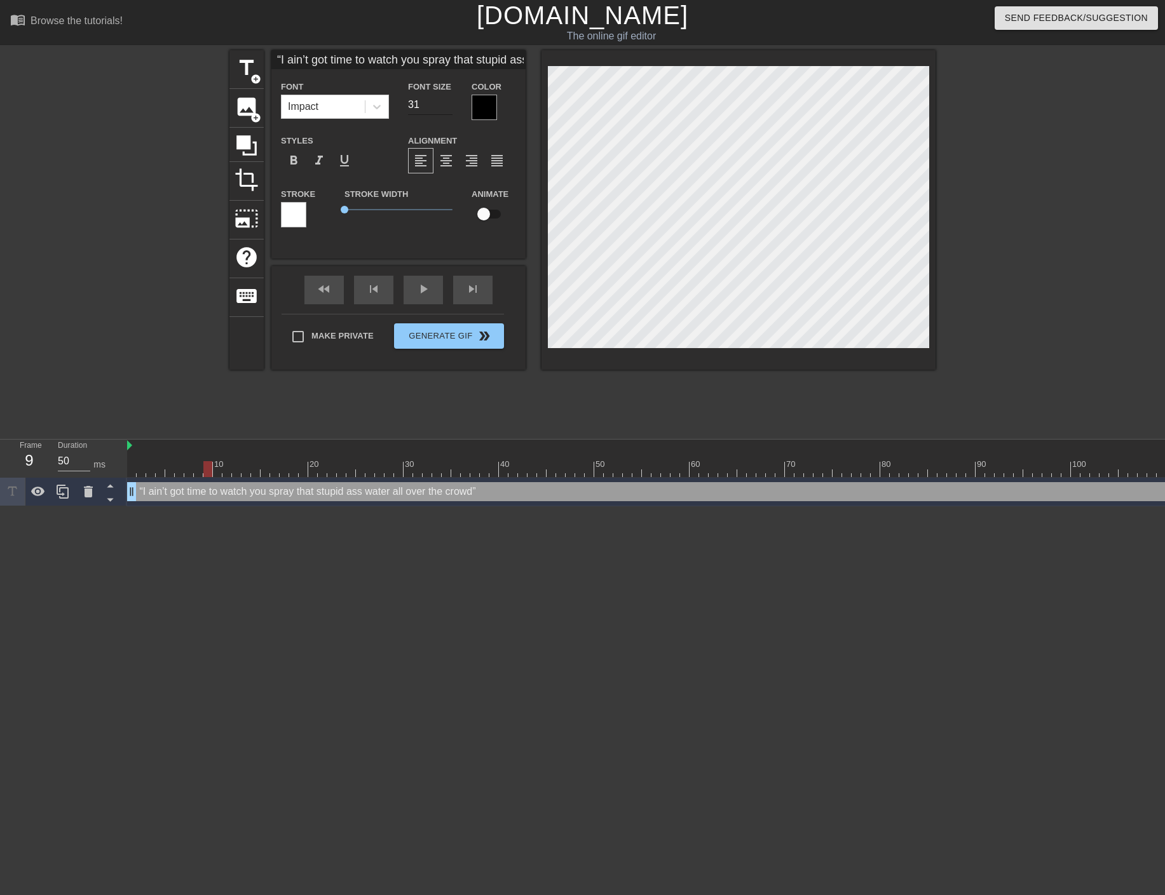
type input "31"
click at [437, 108] on input "31" at bounding box center [430, 105] width 44 height 20
type input "“I ain’t got time to watch you spray that stupid ass water all over the crowd”"
type input "30"
click at [437, 108] on input "30" at bounding box center [430, 105] width 44 height 20
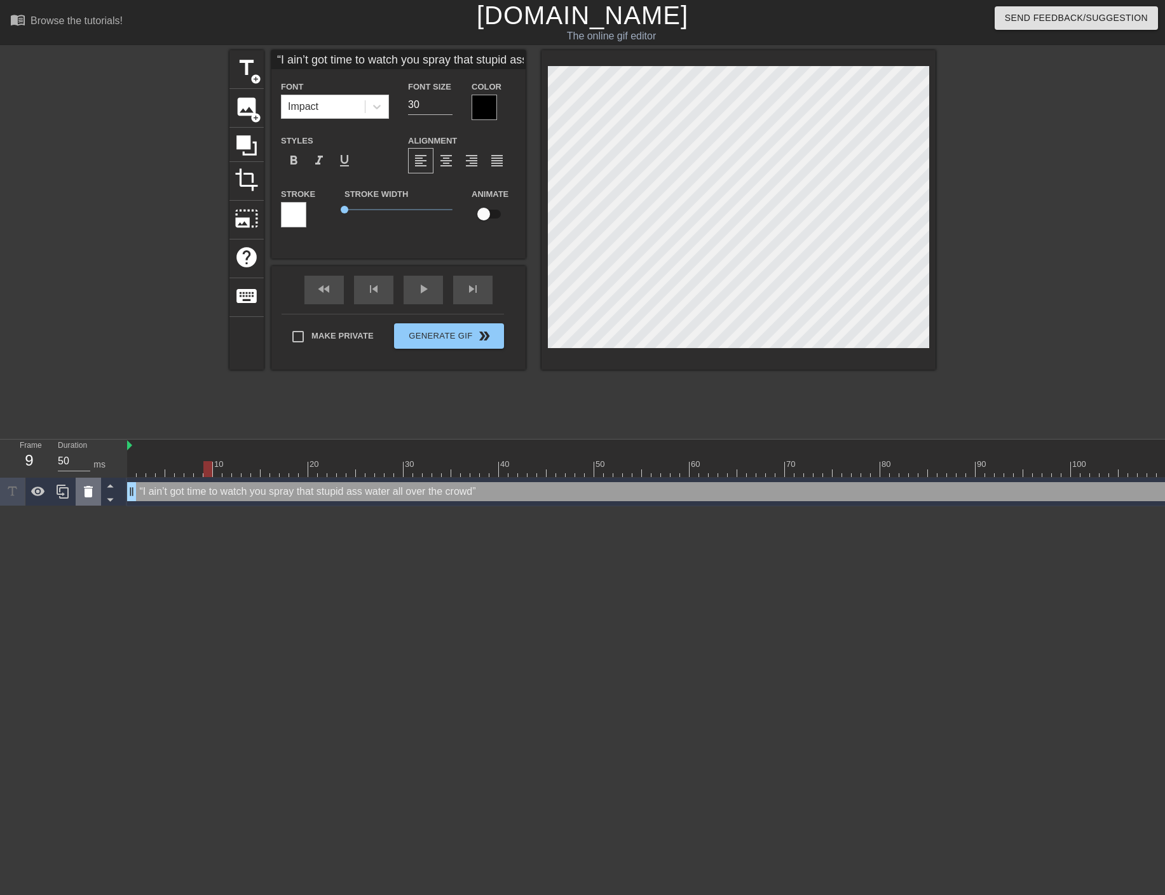
click at [88, 486] on icon at bounding box center [88, 491] width 9 height 11
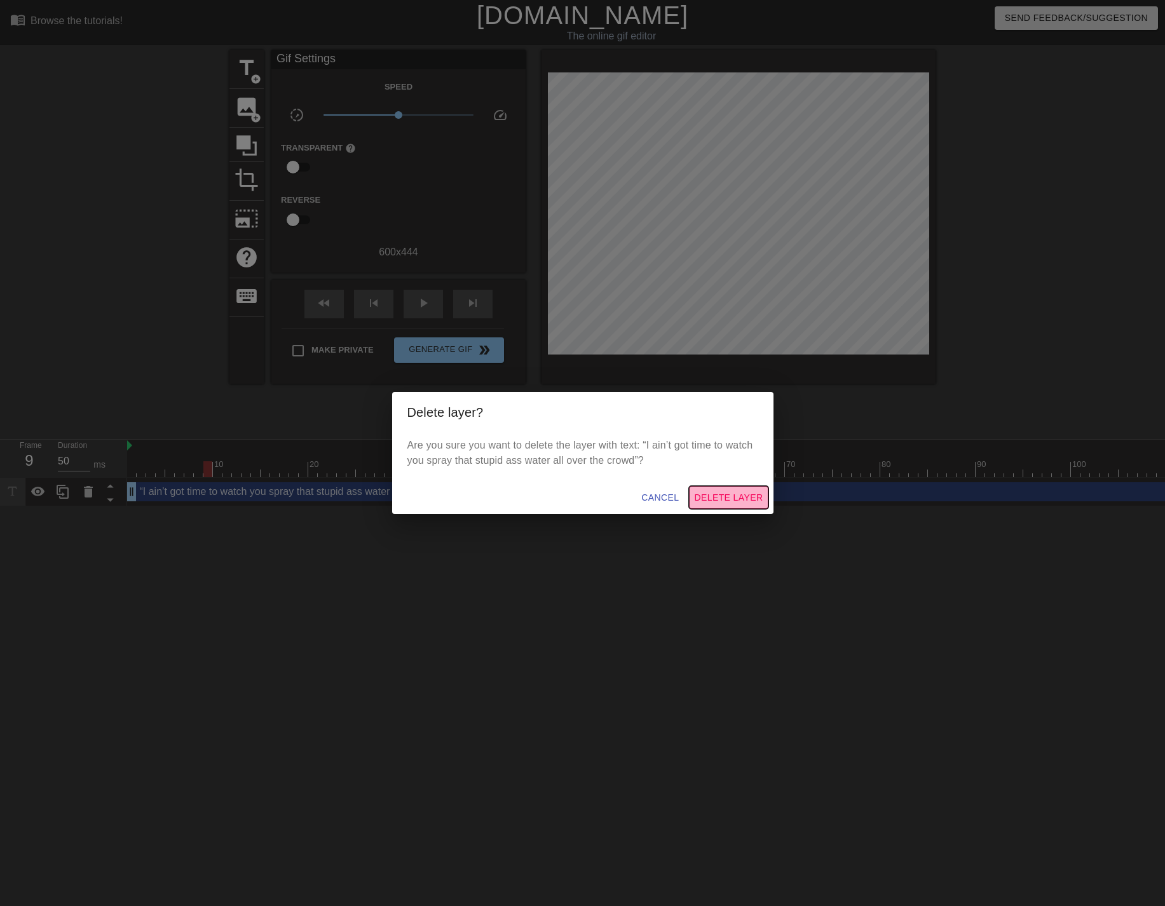
click at [721, 495] on span "Delete Layer" at bounding box center [728, 498] width 69 height 16
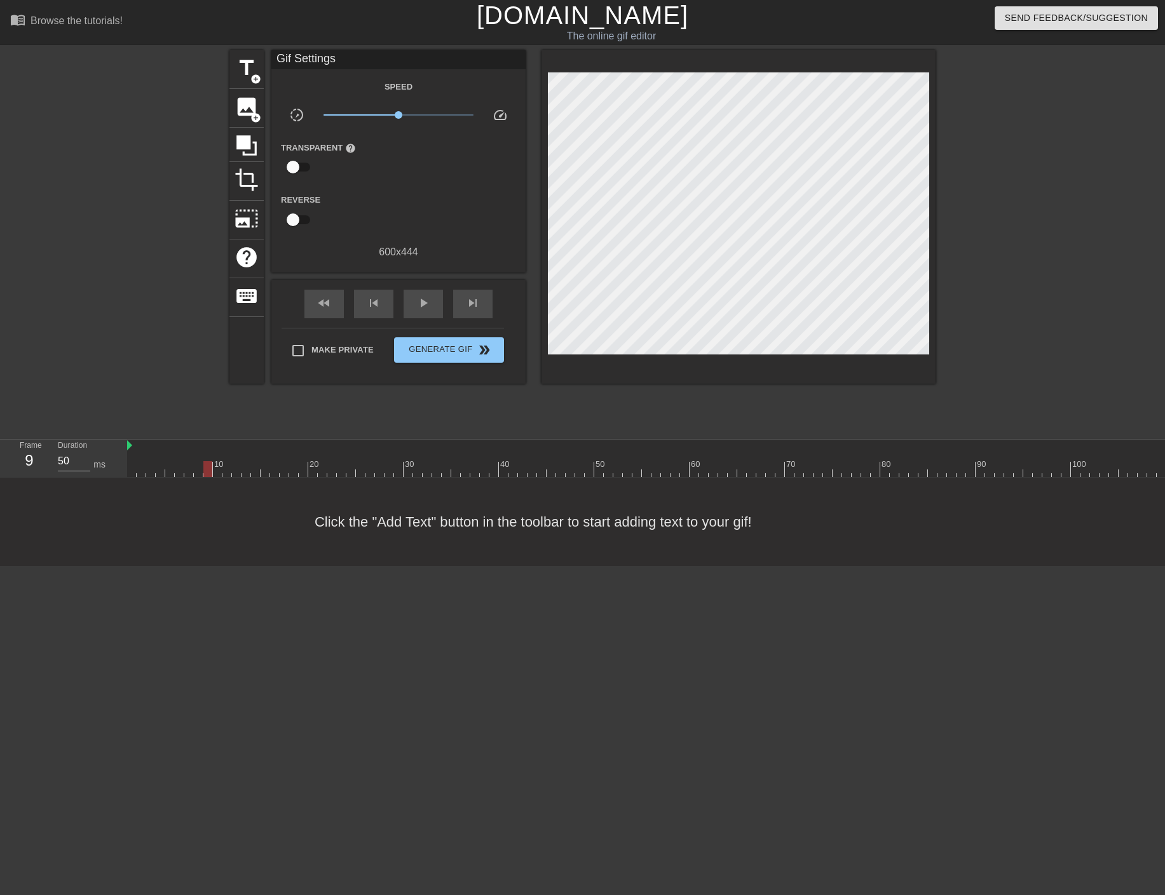
click at [91, 478] on div "Click the "Add Text" button in the toolbar to start adding text to your gif!" at bounding box center [582, 522] width 1165 height 88
click at [250, 74] on span "add_circle" at bounding box center [255, 79] width 11 height 11
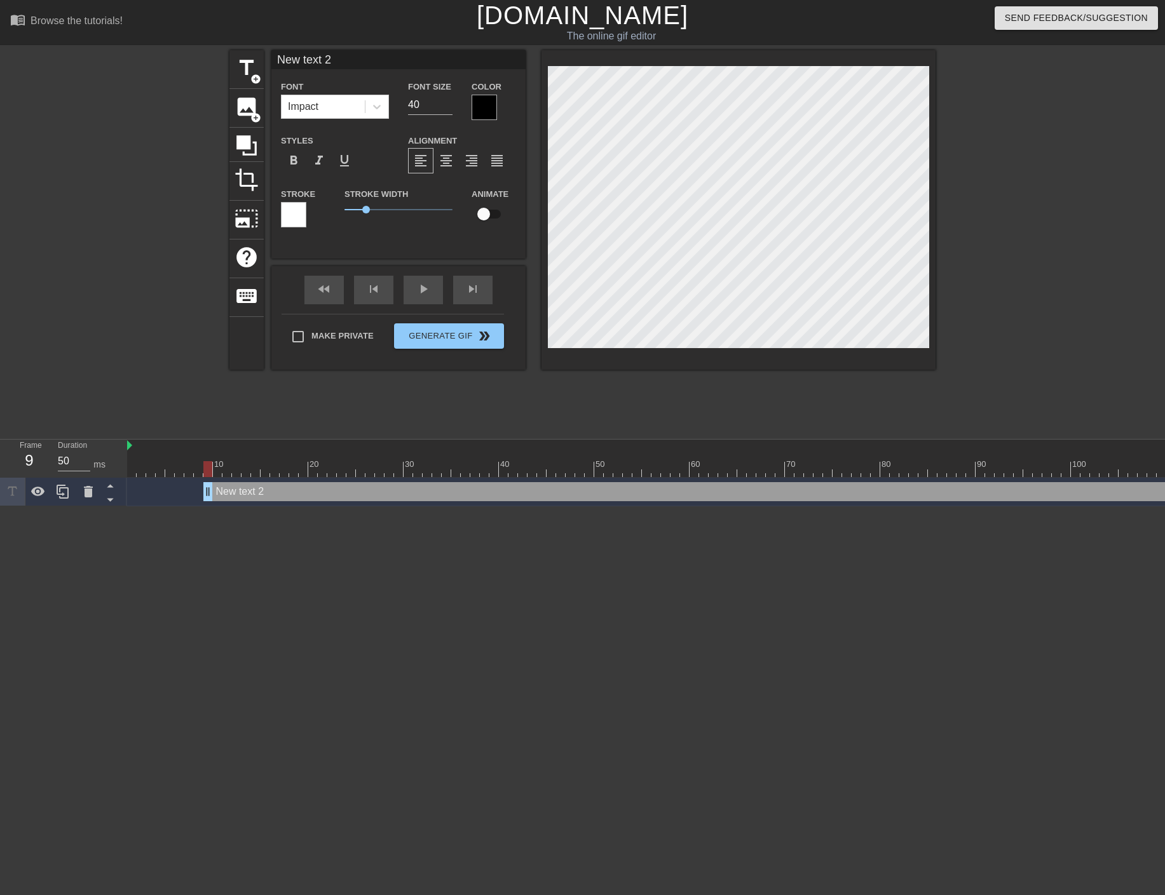
scroll to position [0, 1]
paste textarea "“I ain’t got time to watch you spray that stupid ass water all over the crowd”"
type input "“I ain’t got time to watch you spray that stupid ass water all over the crowd”"
type textarea "“I ain’t got time to watch you spray that stupid ass water all over the crowd”"
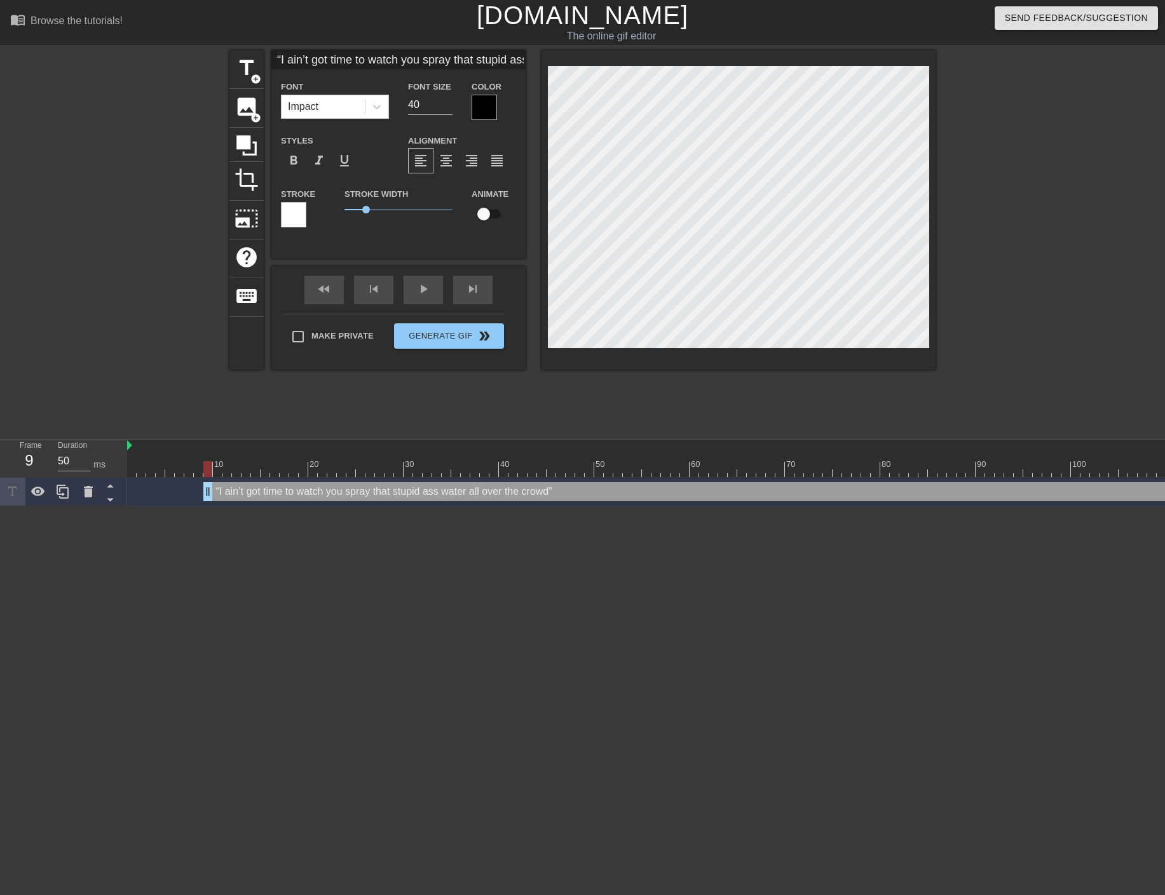
click at [289, 482] on div "“I ain’t got time to watch you spray that stupid ass water all over the crowd” …" at bounding box center [875, 491] width 1344 height 19
click at [301, 482] on div "“I ain’t got time to watch you spray that stupid ass water all over the crowd” …" at bounding box center [875, 491] width 1344 height 19
click at [293, 213] on div at bounding box center [293, 214] width 25 height 25
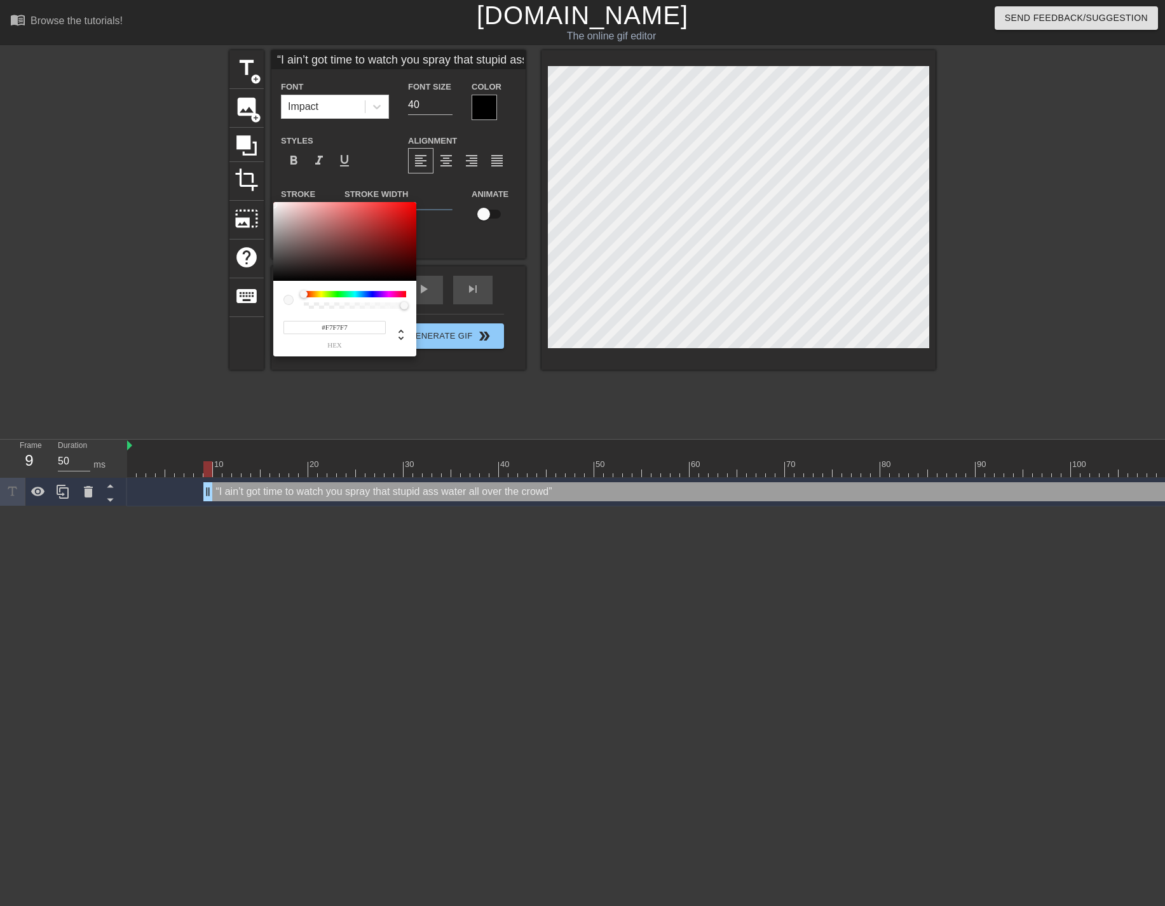
type input "#FFFFFF"
drag, startPoint x: 301, startPoint y: 240, endPoint x: 268, endPoint y: 193, distance: 57.5
click at [273, 202] on div at bounding box center [344, 241] width 143 height 79
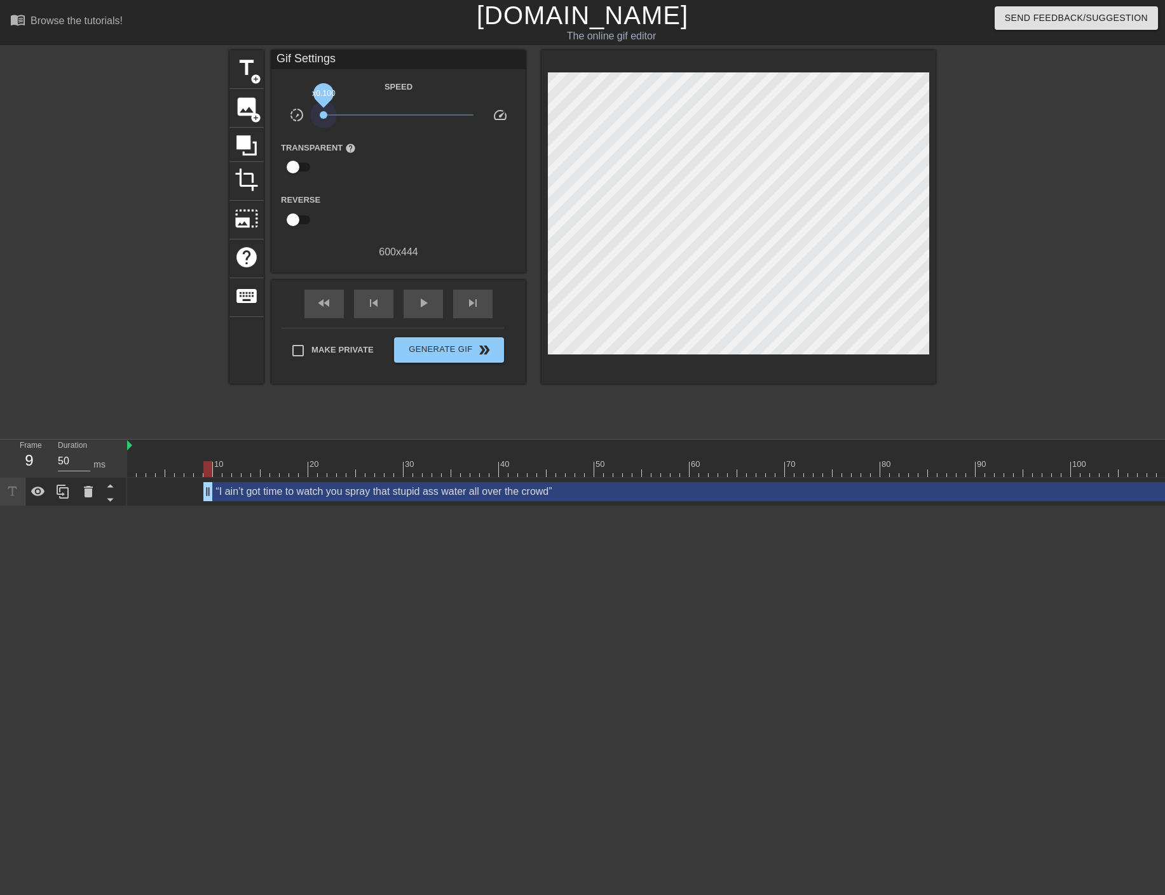
drag, startPoint x: 391, startPoint y: 112, endPoint x: 284, endPoint y: 118, distance: 107.6
click at [284, 118] on div "slow_motion_video x0.100 speed" at bounding box center [398, 117] width 254 height 20
click at [391, 477] on html "menu_book Browse the tutorials! [DOMAIN_NAME] The online gif editor Send Feedba…" at bounding box center [582, 253] width 1165 height 506
click at [290, 482] on div "“I ain’t got time to watch you spray that stupid ass water all over the crowd” …" at bounding box center [875, 491] width 1344 height 19
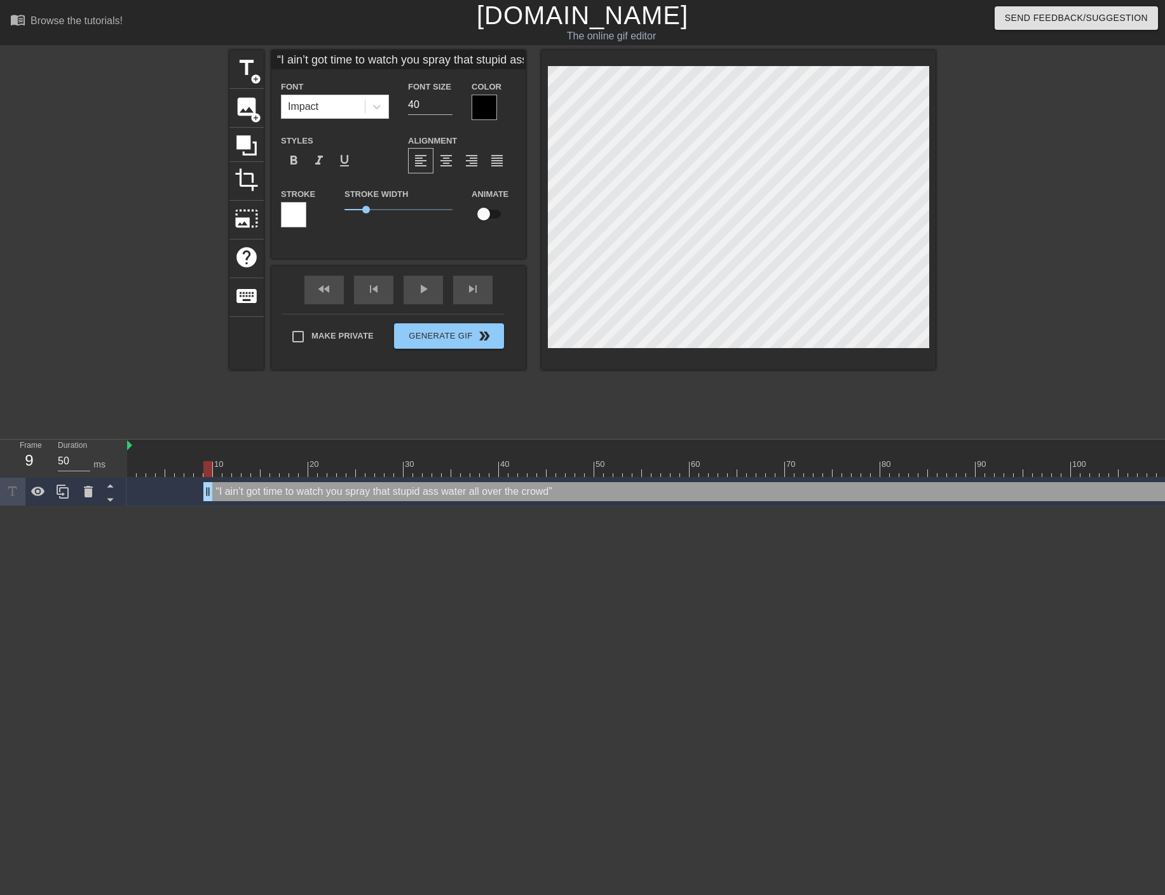
drag, startPoint x: 254, startPoint y: 435, endPoint x: 384, endPoint y: 438, distance: 130.3
click at [387, 482] on div "“I ain’t got time to watch you spray that stupid ass water all over the crowd” …" at bounding box center [875, 491] width 1344 height 19
drag, startPoint x: 245, startPoint y: 430, endPoint x: 219, endPoint y: 440, distance: 28.6
click at [349, 478] on div "“I ain’t got time to watch you spray that stupid ass water all over the crowd” …" at bounding box center [837, 492] width 1420 height 29
drag, startPoint x: 206, startPoint y: 434, endPoint x: 243, endPoint y: 424, distance: 38.8
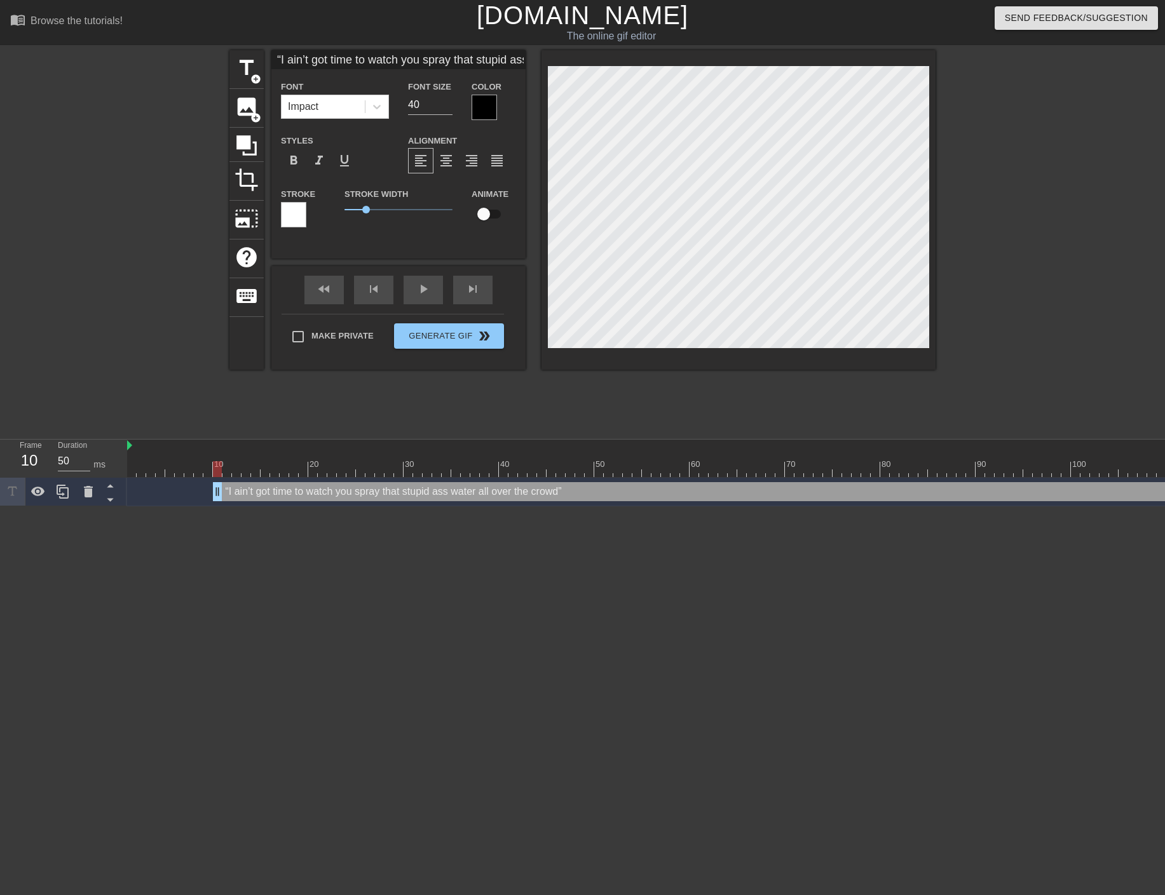
click at [212, 482] on div "“I ain’t got time to watch you spray that stupid ass water all over the crowd” …" at bounding box center [837, 491] width 1420 height 19
type input "“I ain’t got time to watch you spray that stupid ass water all over the crowd”"
type textarea "“I ain’t got time to watch you spray that stupid ass water all over the crowd”"
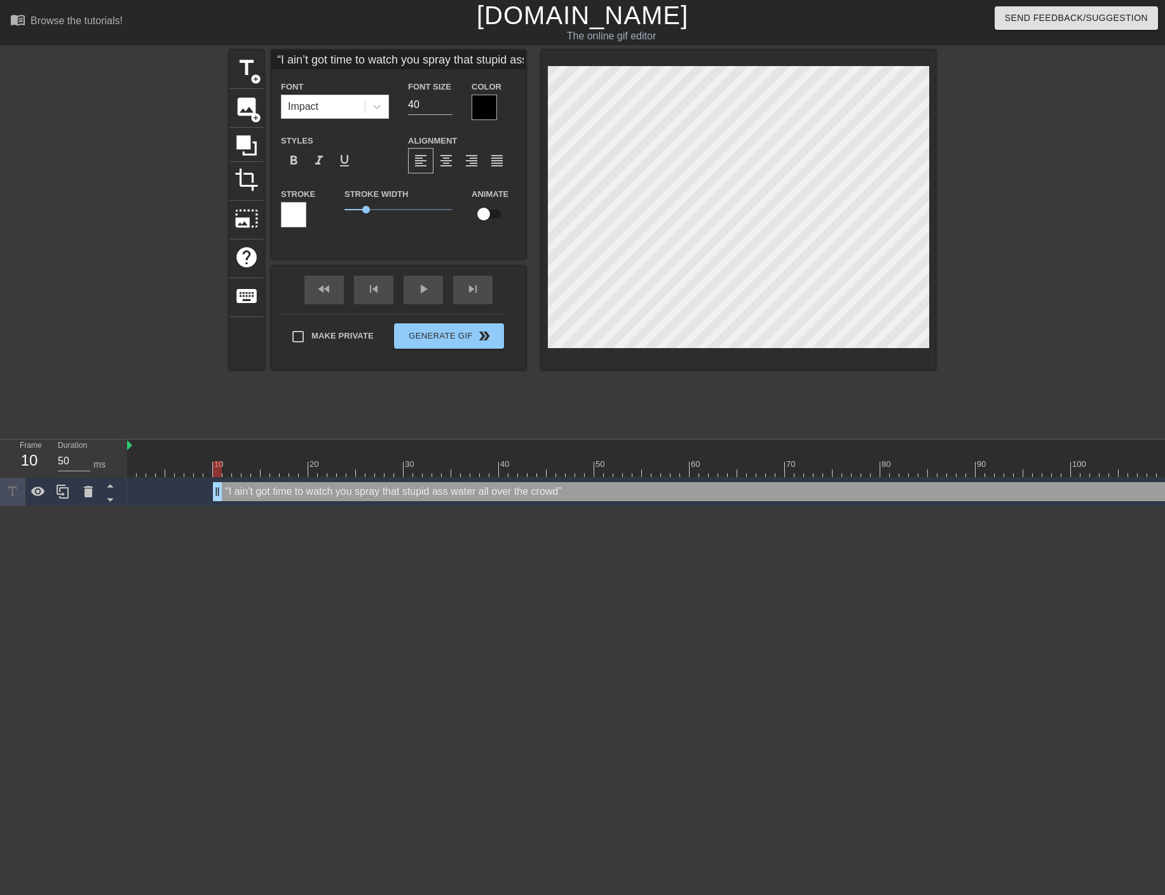
type input "“I ain’t got time to watch you spray that stupid ass water all over the crowd”"
type textarea "“I ain’t got time to watch you spray that stupid ass water all over the crowd”"
click at [291, 214] on div at bounding box center [293, 214] width 25 height 25
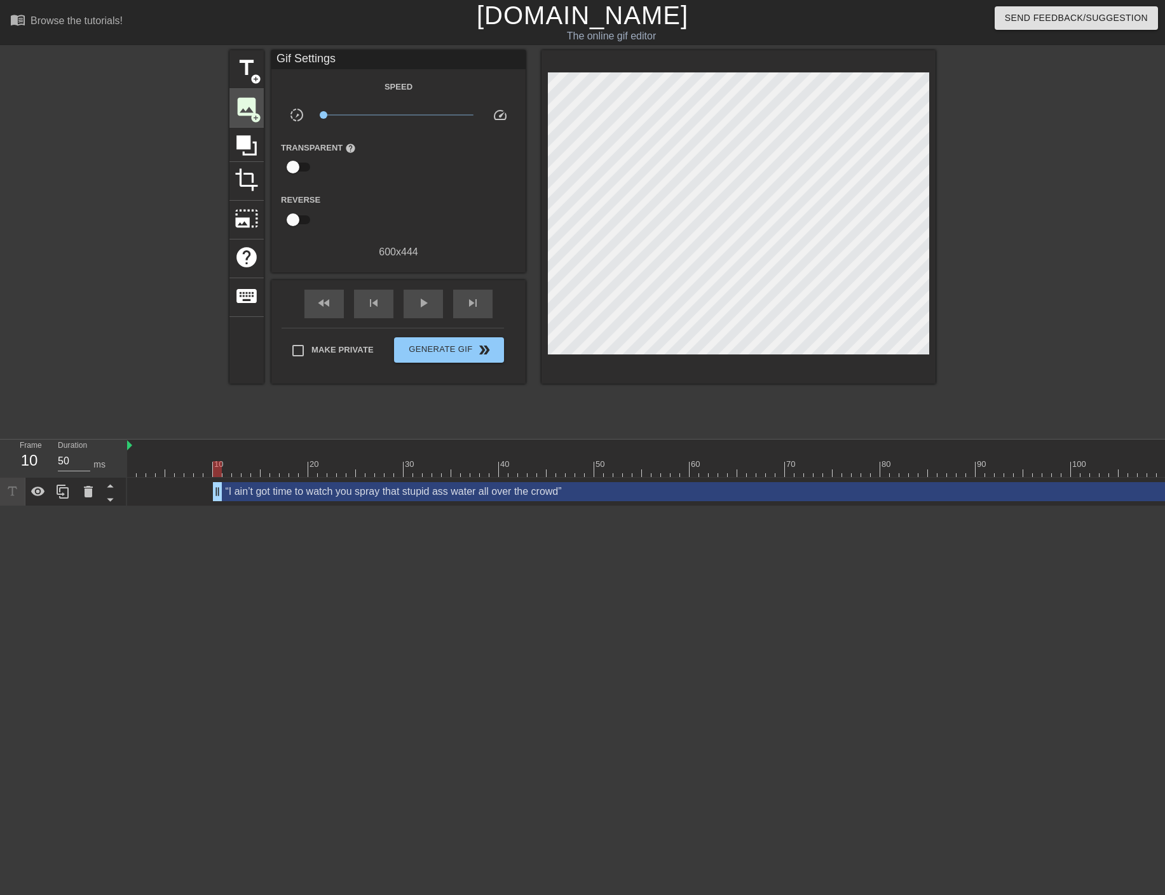
drag, startPoint x: 147, startPoint y: 85, endPoint x: 247, endPoint y: 106, distance: 101.3
click at [147, 86] on div "title add_circle image add_circle crop photo_size_select_large help keyboard Gi…" at bounding box center [582, 240] width 1165 height 381
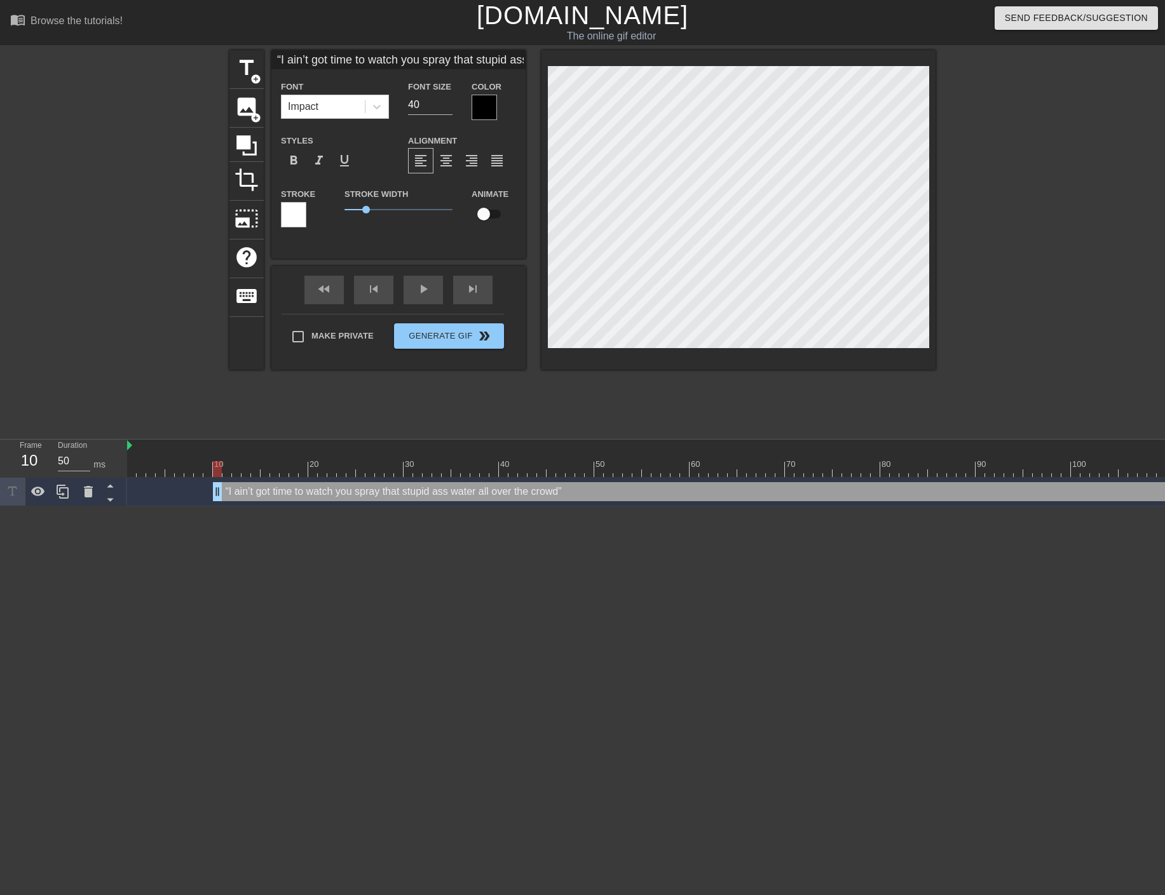
click at [472, 104] on div at bounding box center [484, 107] width 25 height 25
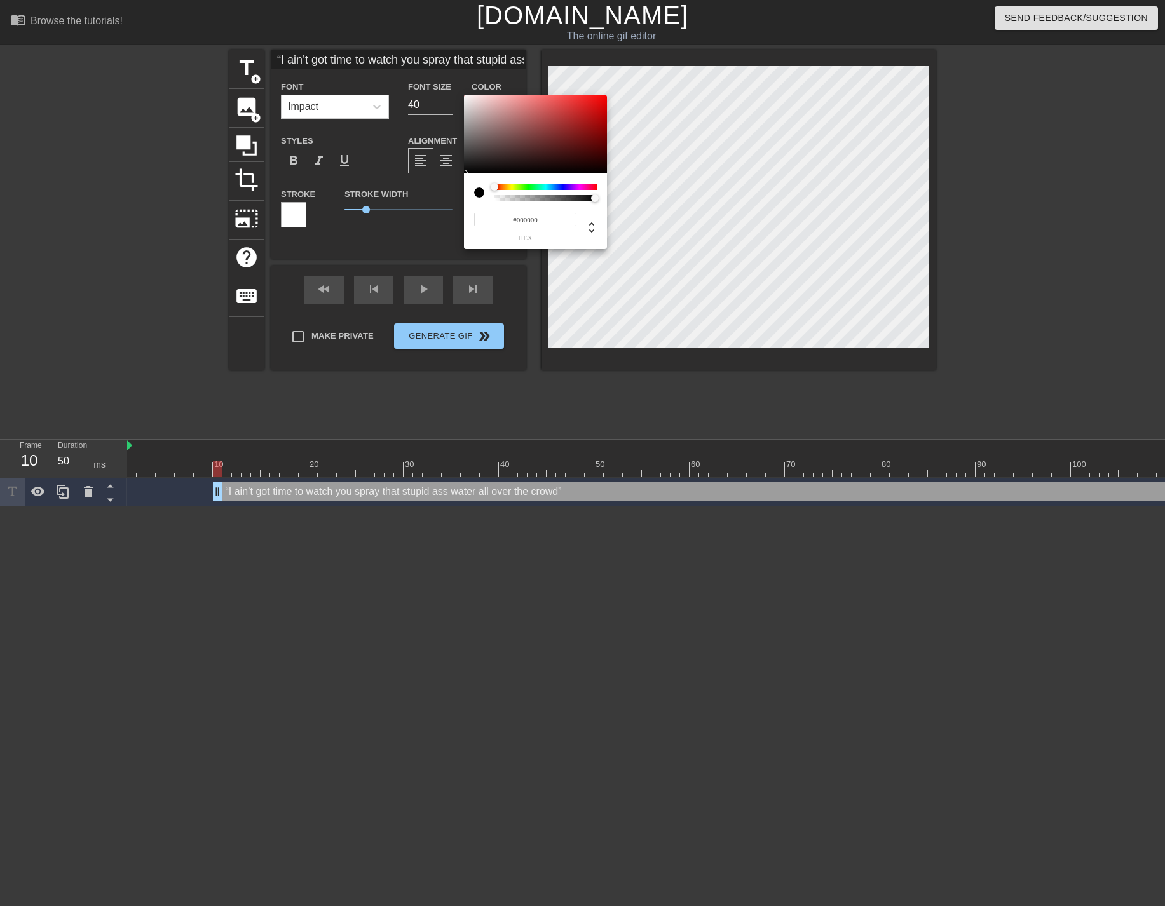
type input "“I ain’t got time to watch you spray that stupid ass water all over the crowd”"
type input "#856E6E"
type input "“I ain’t got time to watch you spray that stupid ass water all over the crowd”"
type input "#877070"
type input "“I ain’t got time to watch you spray that stupid ass water all over the crowd”"
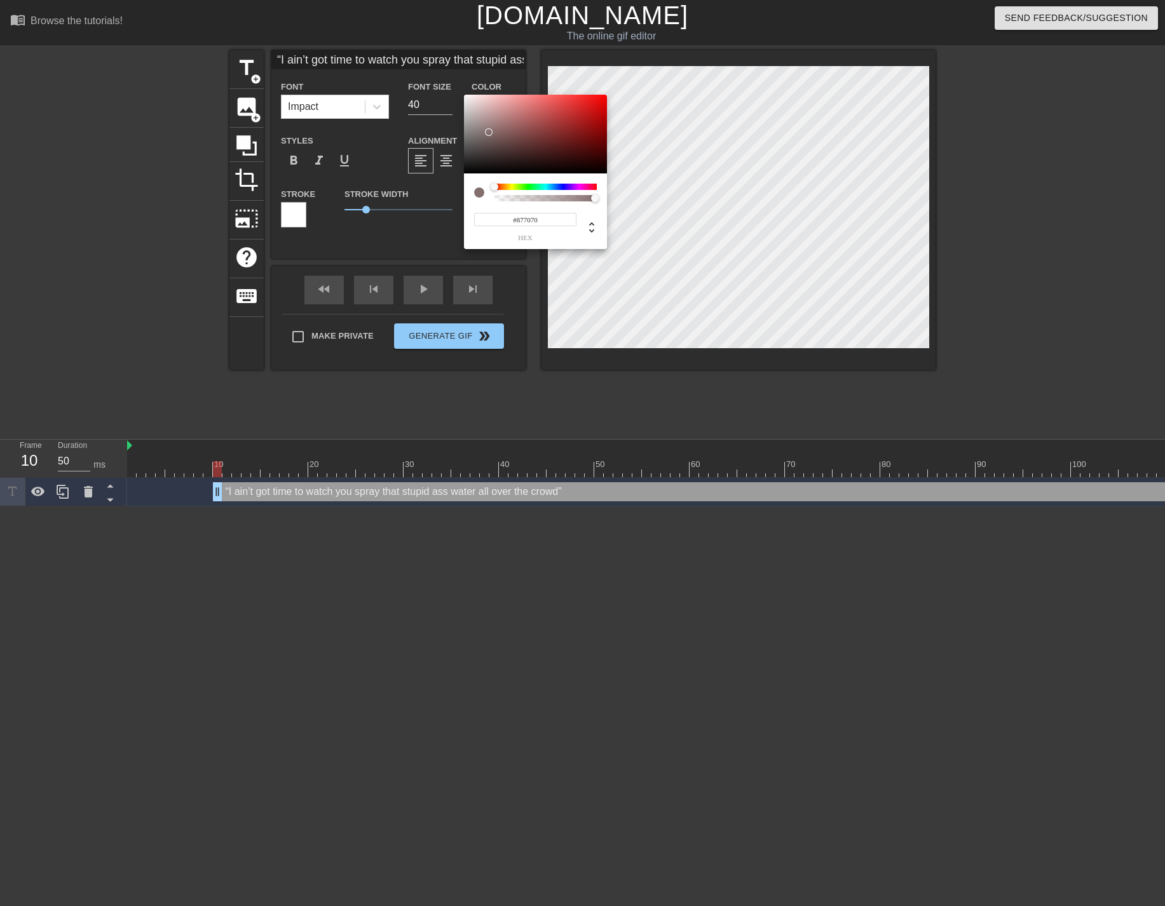
type input "#A08D8D"
type input "“I ain’t got time to watch you spray that stupid ass water all over the crowd”"
type input "#CDC1C1"
type input "“I ain’t got time to watch you spray that stupid ass water all over the crowd”"
type input "#F4F0F0"
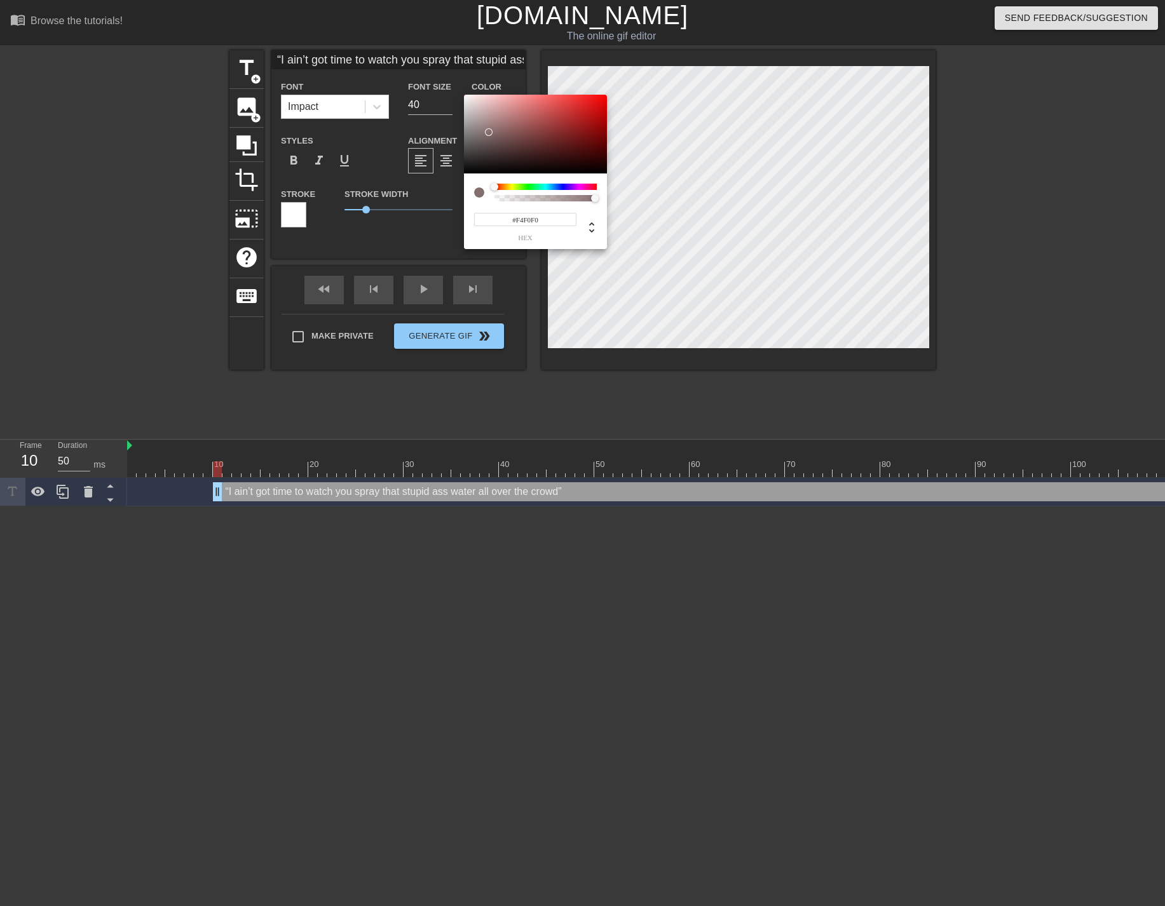
type input "“I ain’t got time to watch you spray that stupid ass water all over the crowd”"
type input "#FFFFFF"
drag, startPoint x: 489, startPoint y: 132, endPoint x: 458, endPoint y: 92, distance: 51.2
click at [464, 95] on div at bounding box center [535, 134] width 143 height 79
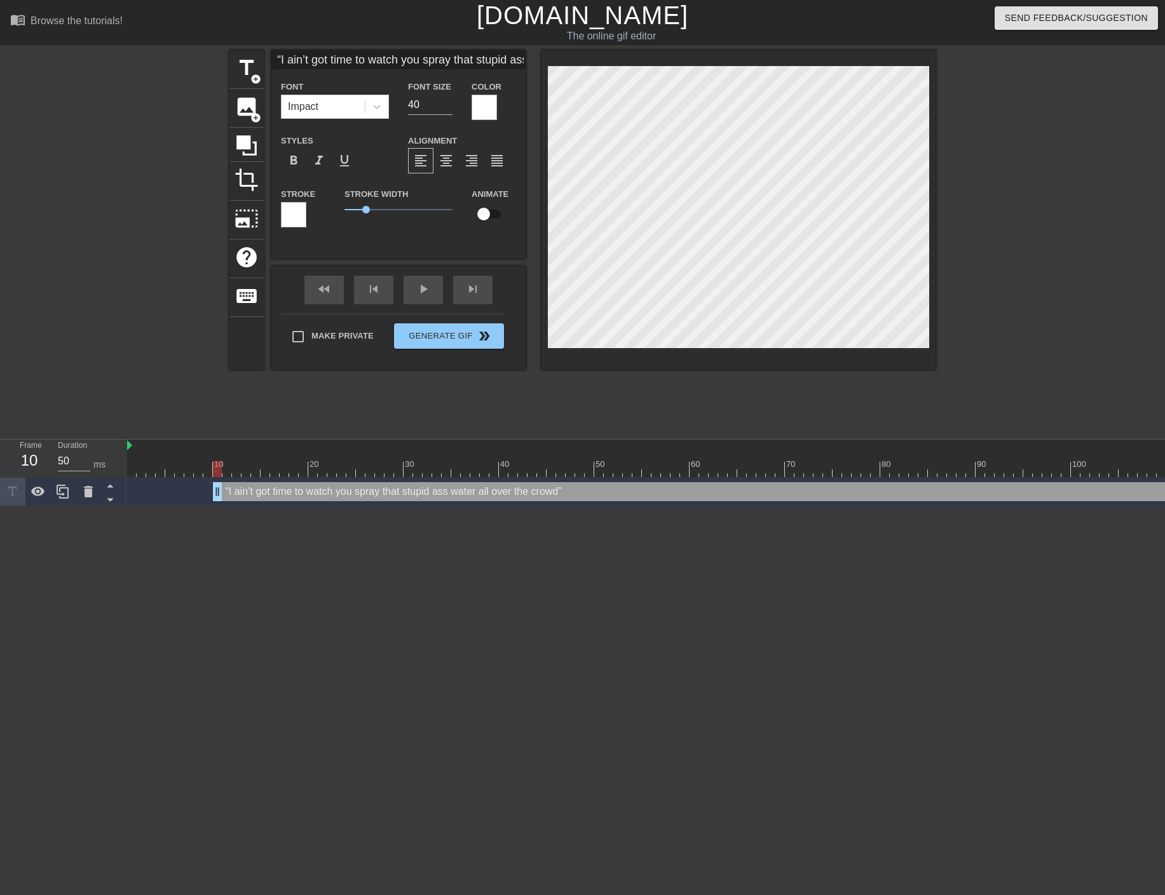
click at [282, 216] on div at bounding box center [293, 214] width 25 height 25
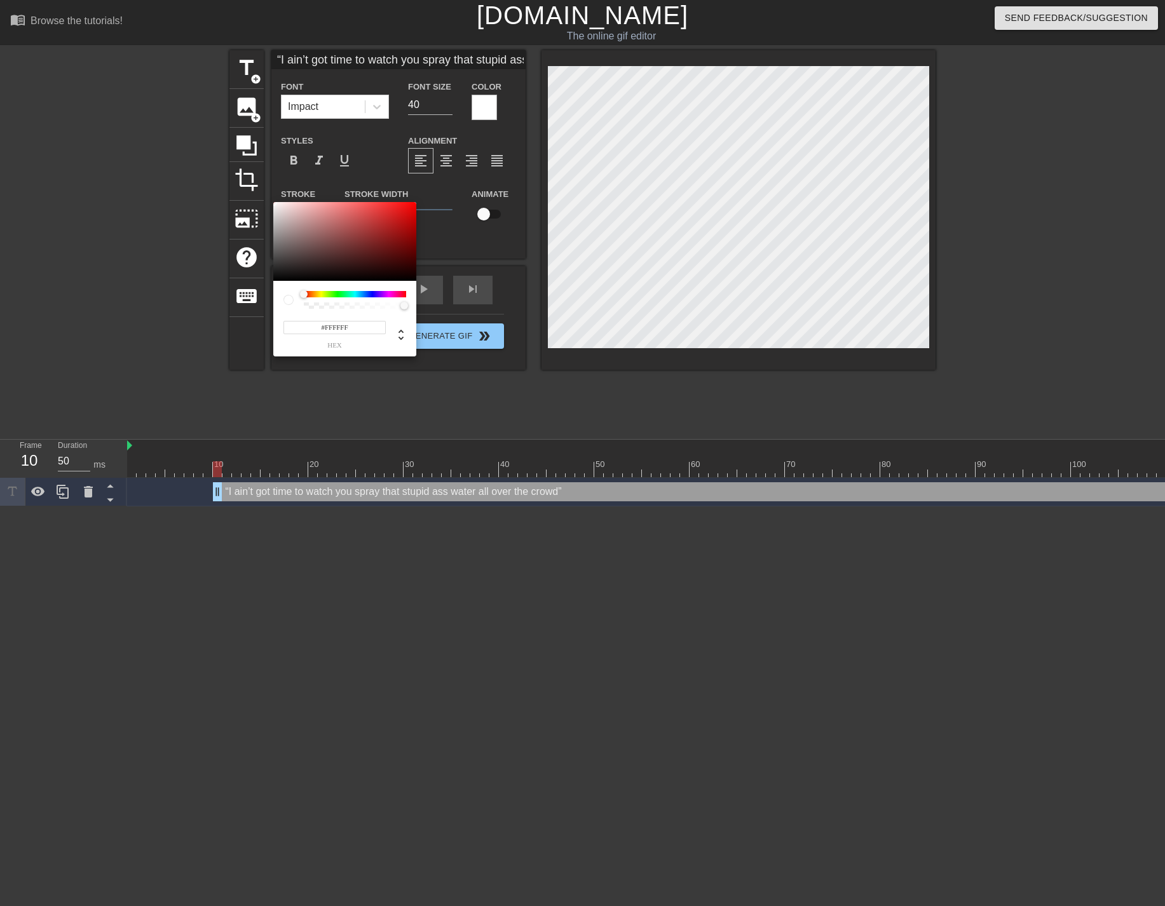
type input "“I ain’t got time to watch you spray that stupid ass water all over the crowd”"
type input "#4E3030"
type input "“I ain’t got time to watch you spray that stupid ass water all over the crowd”"
type input "#311D1D"
type input "“I ain’t got time to watch you spray that stupid ass water all over the crowd”"
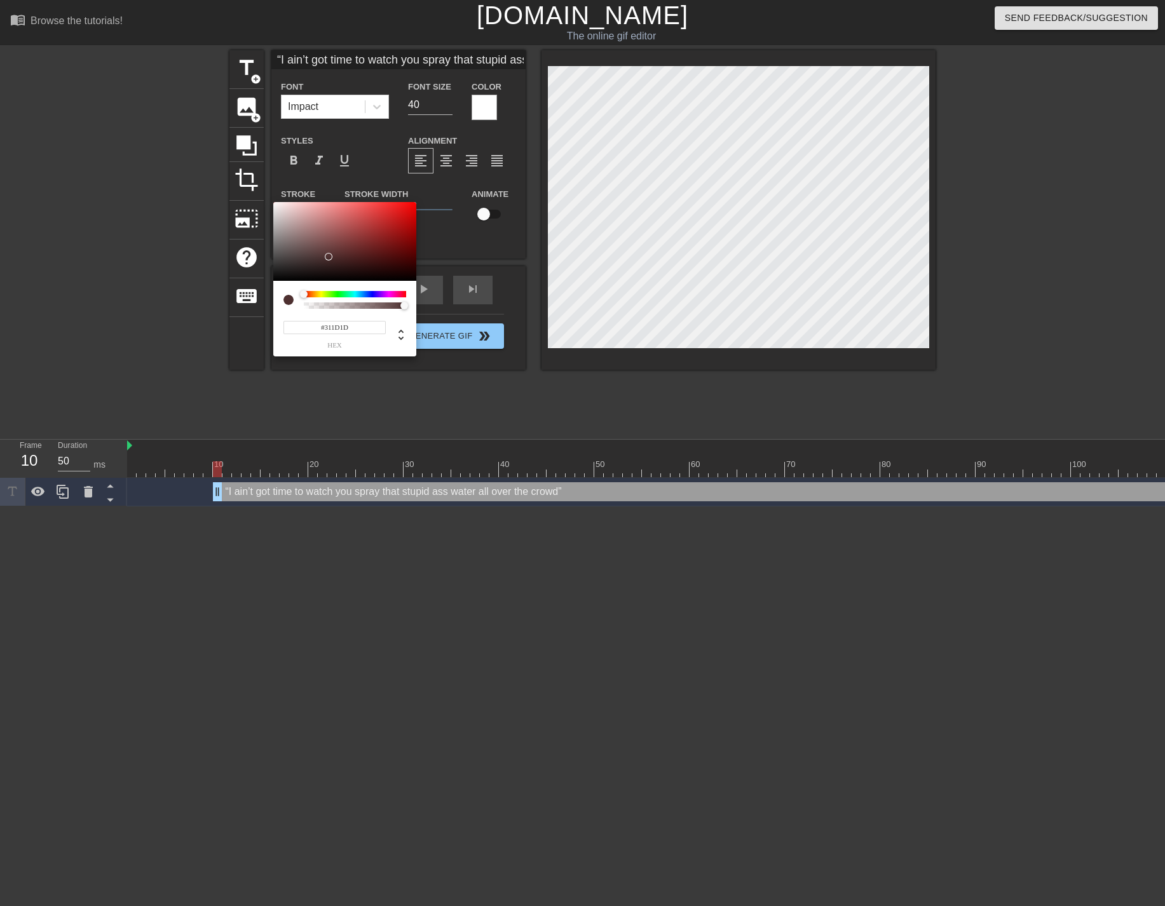
type input "#000000"
type input "“I ain’t got time to watch you spray that stupid ass water all over the crowd”"
drag, startPoint x: 329, startPoint y: 257, endPoint x: 485, endPoint y: 295, distance: 160.3
click at [416, 281] on div at bounding box center [344, 241] width 143 height 79
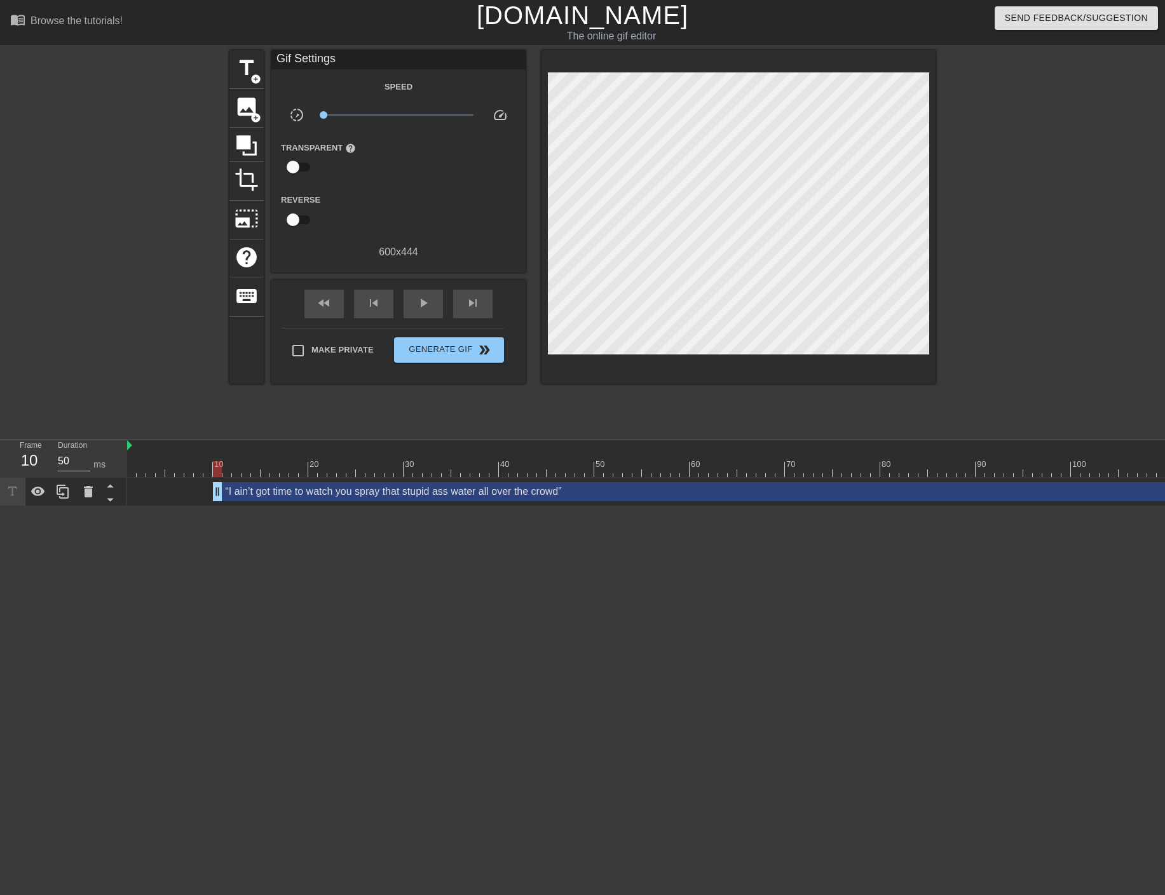
click at [416, 286] on div "fast_rewind skip_previous play_arrow skip_next" at bounding box center [398, 304] width 207 height 48
click at [416, 308] on span "play_arrow" at bounding box center [423, 303] width 15 height 15
drag, startPoint x: 233, startPoint y: 420, endPoint x: 226, endPoint y: 425, distance: 8.1
click at [226, 461] on div at bounding box center [837, 469] width 1420 height 16
drag, startPoint x: 222, startPoint y: 425, endPoint x: 100, endPoint y: 427, distance: 122.7
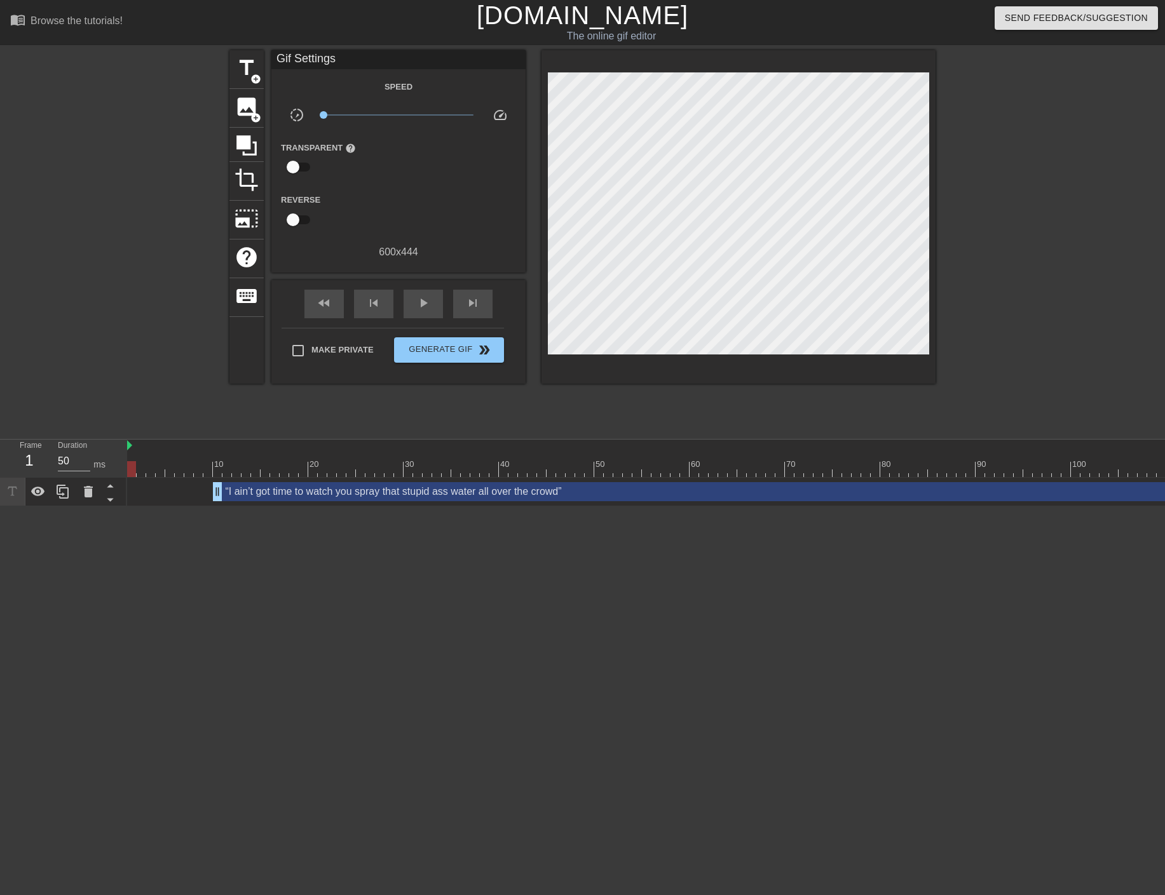
click at [95, 440] on div "Frame 1 Duration 50 ms 10 20 30 40 50 60 70 80 90 100 110 120 130 140 drag_hand…" at bounding box center [582, 473] width 1165 height 67
click at [130, 440] on img at bounding box center [129, 445] width 5 height 10
click at [410, 312] on div "play_arrow" at bounding box center [423, 304] width 39 height 29
click at [452, 506] on html "menu_book Browse the tutorials! [DOMAIN_NAME] The online gif editor Send Feedba…" at bounding box center [582, 253] width 1165 height 506
click at [440, 344] on span "Generate Gif double_arrow" at bounding box center [449, 350] width 100 height 15
